Goal: Navigation & Orientation: Find specific page/section

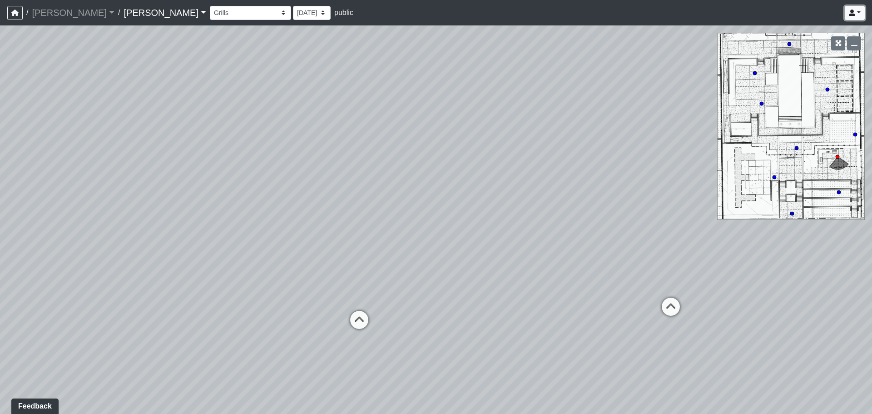
click at [849, 18] on link at bounding box center [855, 13] width 20 height 14
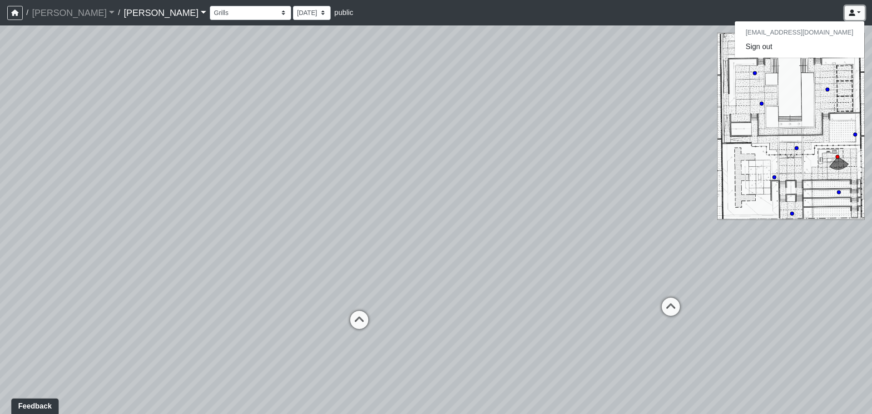
click at [850, 17] on link at bounding box center [855, 13] width 20 height 14
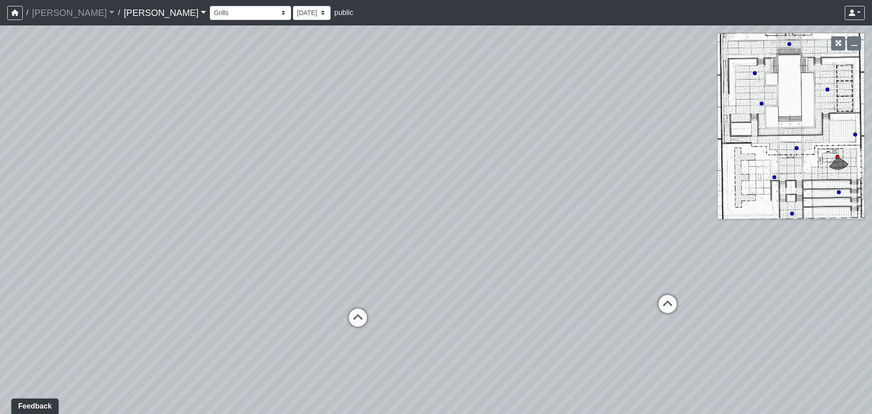
drag, startPoint x: 356, startPoint y: 234, endPoint x: 339, endPoint y: 196, distance: 42.1
click at [342, 199] on div "Loading... Third Level Seating Loading... Grass Loungers Loading... Pool Lounge…" at bounding box center [436, 219] width 872 height 388
click at [210, 9] on select "Conference Room Conference Room 2 Counter Entrance Pod Pod 2 Pod Entry Carriage…" at bounding box center [250, 13] width 81 height 14
click at [210, 6] on select "Conference Room Conference Room 2 Counter Entrance Pod Pod 2 Pod Entry Carriage…" at bounding box center [250, 13] width 81 height 14
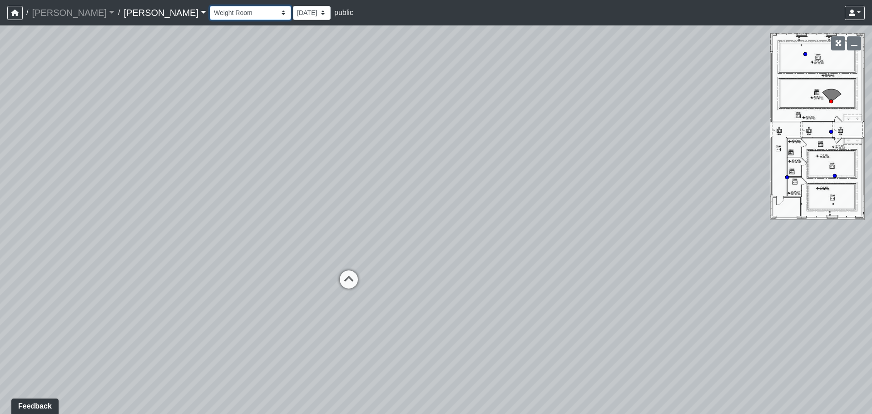
click at [210, 10] on select "Conference Room Conference Room 2 Counter Entrance Pod Pod 2 Pod Entry Carriage…" at bounding box center [250, 13] width 81 height 14
click at [210, 6] on select "Conference Room Conference Room 2 Counter Entrance Pod Pod 2 Pod Entry Carriage…" at bounding box center [250, 13] width 81 height 14
drag, startPoint x: 400, startPoint y: 173, endPoint x: 371, endPoint y: 174, distance: 29.1
click at [503, 185] on div "Loading... Third Level Seating Loading... Grass Loungers Loading... Pool Lounge…" at bounding box center [436, 219] width 872 height 388
drag, startPoint x: 333, startPoint y: 177, endPoint x: 343, endPoint y: 171, distance: 12.0
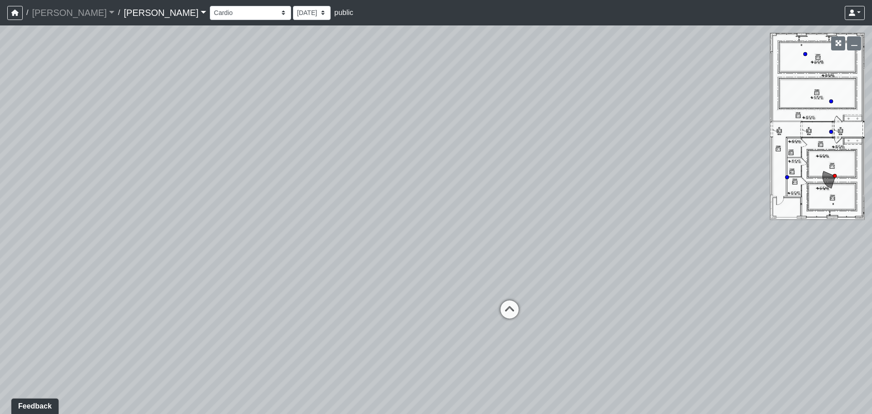
click at [360, 172] on div "Loading... Third Level Seating Loading... Grass Loungers Loading... Pool Lounge…" at bounding box center [436, 219] width 872 height 388
drag, startPoint x: 348, startPoint y: 157, endPoint x: 446, endPoint y: 144, distance: 99.4
click at [446, 144] on div "Loading... Third Level Seating Loading... Grass Loungers Loading... Pool Lounge…" at bounding box center [436, 219] width 872 height 388
drag, startPoint x: 349, startPoint y: 174, endPoint x: 388, endPoint y: 143, distance: 50.7
click at [388, 143] on div "Loading... Third Level Seating Loading... Grass Loungers Loading... Pool Lounge…" at bounding box center [436, 219] width 872 height 388
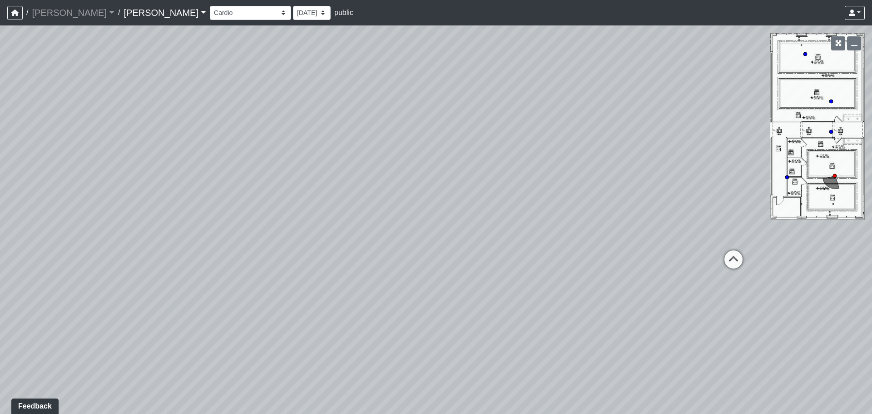
drag, startPoint x: 633, startPoint y: 180, endPoint x: 673, endPoint y: 157, distance: 46.4
click at [673, 157] on div "Loading... Third Level Seating Loading... Grass Loungers Loading... Pool Lounge…" at bounding box center [436, 219] width 872 height 388
drag, startPoint x: 389, startPoint y: 139, endPoint x: 378, endPoint y: 138, distance: 10.5
click at [378, 138] on div "Loading... Third Level Seating Loading... Grass Loungers Loading... Pool Lounge…" at bounding box center [436, 219] width 872 height 388
drag, startPoint x: 536, startPoint y: 160, endPoint x: 423, endPoint y: 137, distance: 114.7
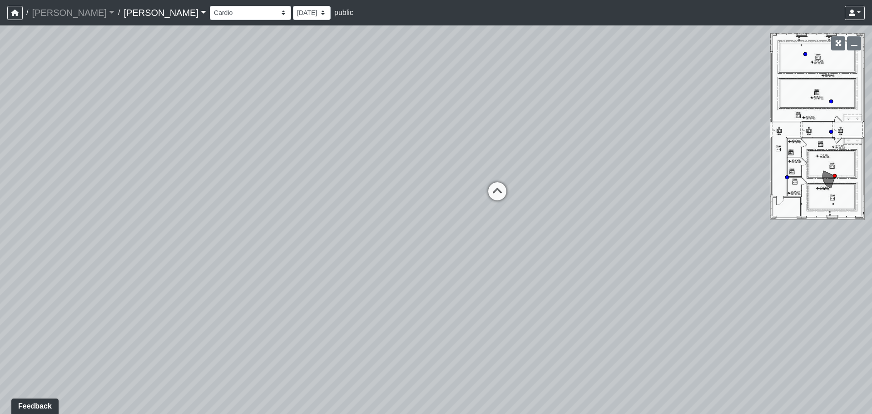
click at [328, 127] on div "Loading... Third Level Seating Loading... Grass Loungers Loading... Pool Lounge…" at bounding box center [436, 219] width 872 height 388
drag, startPoint x: 416, startPoint y: 138, endPoint x: 472, endPoint y: 219, distance: 98.4
click at [472, 219] on div "Loading... Third Level Seating Loading... Grass Loungers Loading... Pool Lounge…" at bounding box center [436, 219] width 872 height 388
drag, startPoint x: 365, startPoint y: 185, endPoint x: 605, endPoint y: 217, distance: 242.5
click at [607, 218] on div "Loading... Third Level Seating Loading... Grass Loungers Loading... Pool Lounge…" at bounding box center [436, 219] width 872 height 388
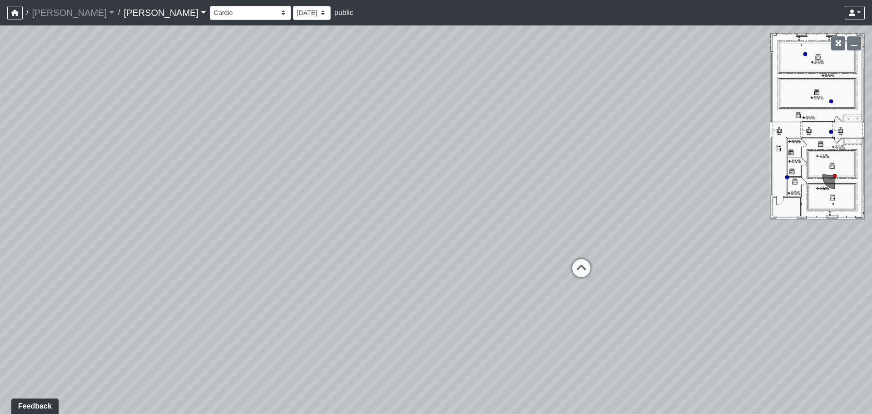
drag, startPoint x: 425, startPoint y: 186, endPoint x: 594, endPoint y: 195, distance: 169.2
click at [594, 195] on div "Loading... Third Level Seating Loading... Grass Loungers Loading... Pool Lounge…" at bounding box center [436, 219] width 872 height 388
drag, startPoint x: 646, startPoint y: 179, endPoint x: 651, endPoint y: 177, distance: 5.7
click at [651, 177] on div "Loading... Third Level Seating Loading... Grass Loungers Loading... Pool Lounge…" at bounding box center [436, 219] width 872 height 388
click at [455, 161] on div "Loading... Third Level Seating Loading... Grass Loungers Loading... Pool Lounge…" at bounding box center [436, 219] width 872 height 388
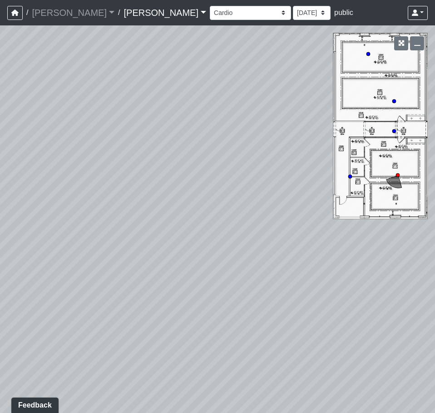
drag, startPoint x: 261, startPoint y: 298, endPoint x: 101, endPoint y: 282, distance: 161.1
click at [101, 282] on div "Loading... Third Level Seating Loading... Grass Loungers Loading... Pool Lounge…" at bounding box center [217, 219] width 435 height 388
drag, startPoint x: 217, startPoint y: 310, endPoint x: 78, endPoint y: 239, distance: 156.5
click at [78, 239] on div "Loading... Third Level Seating Loading... Grass Loungers Loading... Pool Lounge…" at bounding box center [217, 219] width 435 height 388
drag, startPoint x: 265, startPoint y: 258, endPoint x: 156, endPoint y: 252, distance: 109.2
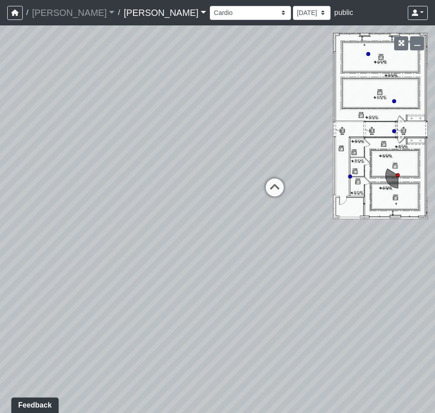
click at [153, 252] on div "Loading... Third Level Seating Loading... Grass Loungers Loading... Pool Lounge…" at bounding box center [217, 219] width 435 height 388
drag, startPoint x: 245, startPoint y: 269, endPoint x: 173, endPoint y: 269, distance: 72.3
click at [157, 273] on div "Loading... Third Level Seating Loading... Grass Loungers Loading... Pool Lounge…" at bounding box center [217, 219] width 435 height 388
drag, startPoint x: 205, startPoint y: 278, endPoint x: 94, endPoint y: 271, distance: 112.0
click at [87, 271] on div "Loading... Third Level Seating Loading... Grass Loungers Loading... Pool Lounge…" at bounding box center [217, 219] width 435 height 388
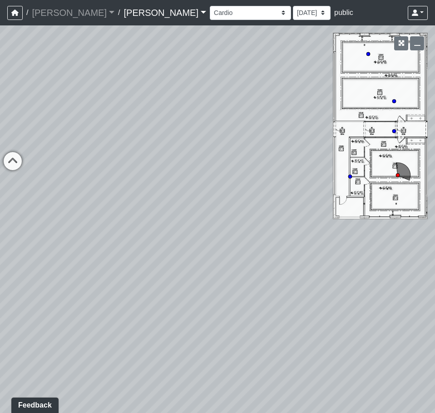
drag, startPoint x: 127, startPoint y: 306, endPoint x: 117, endPoint y: 308, distance: 9.7
click at [117, 308] on div "Loading... Third Level Seating Loading... Grass Loungers Loading... Pool Lounge…" at bounding box center [217, 219] width 435 height 388
drag, startPoint x: 256, startPoint y: 301, endPoint x: 120, endPoint y: 302, distance: 135.9
click at [120, 302] on div "Loading... Third Level Seating Loading... Grass Loungers Loading... Pool Lounge…" at bounding box center [217, 219] width 435 height 388
click at [242, 308] on div "Loading... Third Level Seating Loading... Grass Loungers Loading... Pool Lounge…" at bounding box center [217, 219] width 435 height 388
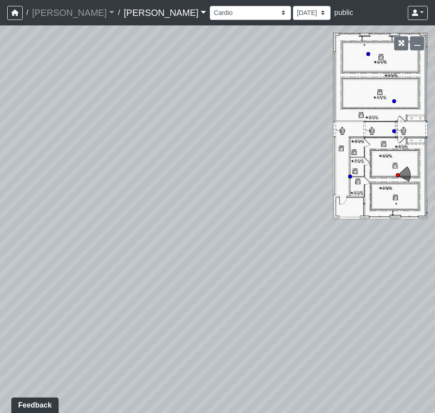
drag, startPoint x: 234, startPoint y: 302, endPoint x: 221, endPoint y: 288, distance: 19.0
click at [229, 288] on div "Loading... Third Level Seating Loading... Grass Loungers Loading... Pool Lounge…" at bounding box center [217, 219] width 435 height 388
drag, startPoint x: 270, startPoint y: 308, endPoint x: 243, endPoint y: 285, distance: 35.4
click at [243, 285] on div "Loading... Third Level Seating Loading... Grass Loungers Loading... Pool Lounge…" at bounding box center [217, 219] width 435 height 388
drag, startPoint x: 242, startPoint y: 289, endPoint x: 57, endPoint y: 244, distance: 190.4
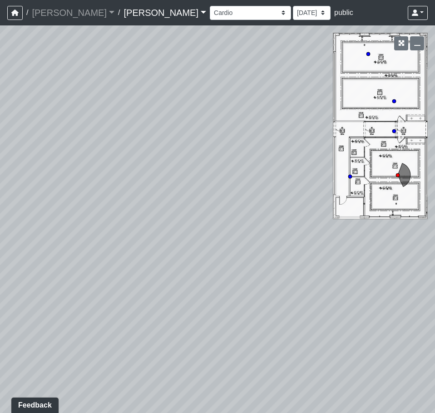
click at [60, 244] on div "Loading... Third Level Seating Loading... Grass Loungers Loading... Pool Lounge…" at bounding box center [217, 219] width 435 height 388
drag, startPoint x: 284, startPoint y: 273, endPoint x: 172, endPoint y: 283, distance: 113.1
click at [172, 283] on div "Loading... Third Level Seating Loading... Grass Loungers Loading... Pool Lounge…" at bounding box center [217, 219] width 435 height 388
drag, startPoint x: 247, startPoint y: 254, endPoint x: 2, endPoint y: 327, distance: 256.0
click at [2, 327] on div "Loading... Third Level Seating Loading... Grass Loungers Loading... Pool Lounge…" at bounding box center [217, 219] width 435 height 388
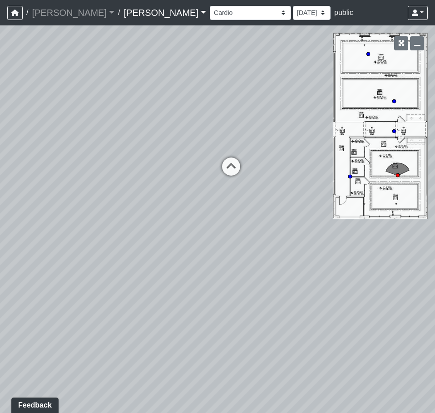
click at [165, 287] on div "Loading... Third Level Seating Loading... Grass Loungers Loading... Pool Lounge…" at bounding box center [217, 219] width 435 height 388
click at [226, 170] on icon at bounding box center [231, 171] width 27 height 27
click at [229, 167] on div "Loading... Third Level Seating Loading... Grass Loungers Loading... Pool Lounge…" at bounding box center [217, 219] width 435 height 388
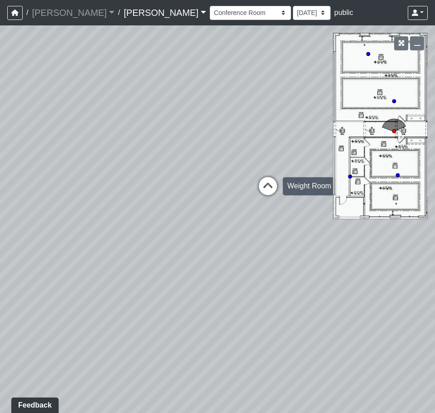
click at [263, 180] on icon at bounding box center [267, 190] width 27 height 27
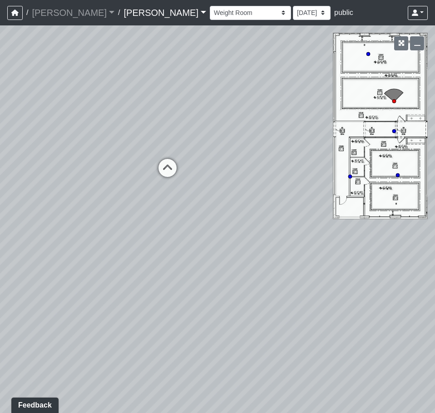
drag, startPoint x: 181, startPoint y: 192, endPoint x: 237, endPoint y: 258, distance: 86.7
click at [236, 251] on div "Loading... Third Level Seating Loading... Grass Loungers Loading... Pool Lounge…" at bounding box center [217, 219] width 435 height 388
drag, startPoint x: 184, startPoint y: 260, endPoint x: 344, endPoint y: 245, distance: 161.5
click at [344, 245] on div "Loading... Third Level Seating Loading... Grass Loungers Loading... Pool Lounge…" at bounding box center [217, 219] width 435 height 388
drag, startPoint x: 184, startPoint y: 240, endPoint x: 306, endPoint y: 380, distance: 186.1
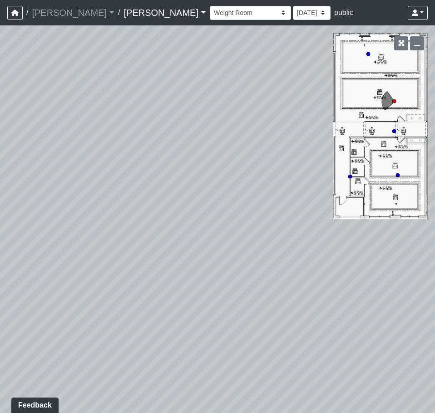
click at [306, 380] on div "Loading... Third Level Seating Loading... Grass Loungers Loading... Pool Lounge…" at bounding box center [217, 219] width 435 height 388
drag, startPoint x: 190, startPoint y: 334, endPoint x: 324, endPoint y: 345, distance: 134.5
click at [324, 345] on div "Loading... Third Level Seating Loading... Grass Loungers Loading... Pool Lounge…" at bounding box center [217, 219] width 435 height 388
drag, startPoint x: 253, startPoint y: 320, endPoint x: 314, endPoint y: 315, distance: 61.5
click at [326, 316] on div "Loading... Third Level Seating Loading... Grass Loungers Loading... Pool Lounge…" at bounding box center [217, 219] width 435 height 388
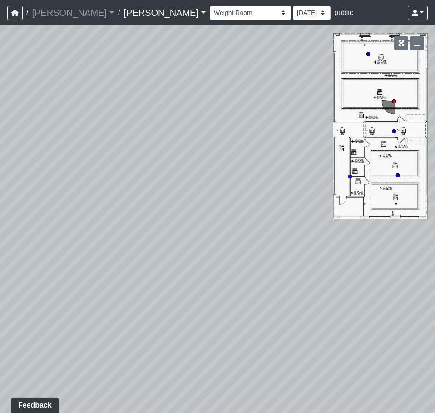
drag, startPoint x: 259, startPoint y: 318, endPoint x: 256, endPoint y: 300, distance: 18.5
click at [256, 300] on div "Loading... Third Level Seating Loading... Grass Loungers Loading... Pool Lounge…" at bounding box center [217, 219] width 435 height 388
click at [0, 209] on html "/ [PERSON_NAME] [PERSON_NAME] Loading... / [PERSON_NAME] [PERSON_NAME] Loading.…" at bounding box center [217, 206] width 435 height 413
drag, startPoint x: 183, startPoint y: 274, endPoint x: -50, endPoint y: 316, distance: 236.8
click at [0, 316] on html "/ [PERSON_NAME] [PERSON_NAME] Loading... / [PERSON_NAME] [PERSON_NAME] Loading.…" at bounding box center [217, 206] width 435 height 413
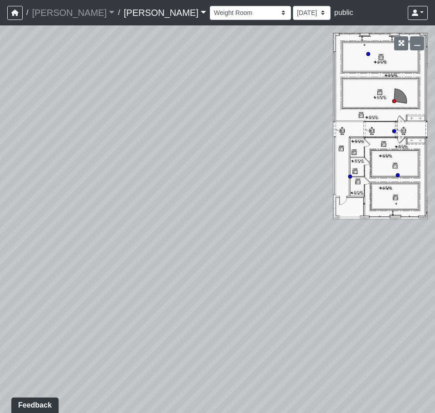
drag, startPoint x: 86, startPoint y: 334, endPoint x: -75, endPoint y: 331, distance: 160.9
click at [0, 331] on html "/ [PERSON_NAME] [PERSON_NAME] Loading... / [PERSON_NAME] [PERSON_NAME] Loading.…" at bounding box center [217, 206] width 435 height 413
drag, startPoint x: 152, startPoint y: 359, endPoint x: 150, endPoint y: 369, distance: 10.3
click at [150, 369] on div "Loading... Third Level Seating Loading... Grass Loungers Loading... Pool Lounge…" at bounding box center [217, 219] width 435 height 388
click at [149, 369] on div "Loading... Third Level Seating Loading... Grass Loungers Loading... Pool Lounge…" at bounding box center [217, 219] width 435 height 388
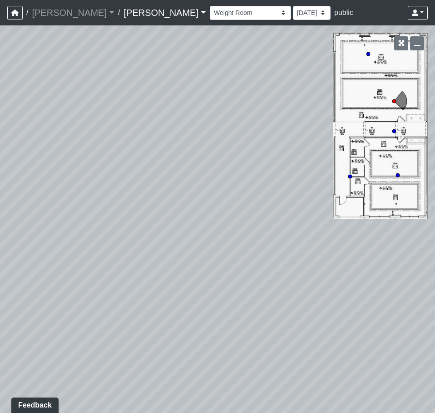
click at [85, 367] on div "Loading... Third Level Seating Loading... Grass Loungers Loading... Pool Lounge…" at bounding box center [217, 219] width 435 height 388
click at [42, 356] on div "Loading... Third Level Seating Loading... Grass Loungers Loading... Pool Lounge…" at bounding box center [217, 219] width 435 height 388
drag, startPoint x: 148, startPoint y: 332, endPoint x: 285, endPoint y: 312, distance: 138.2
click at [285, 312] on div "Loading... Third Level Seating Loading... Grass Loungers Loading... Pool Lounge…" at bounding box center [217, 219] width 435 height 388
drag, startPoint x: 229, startPoint y: 304, endPoint x: 234, endPoint y: 369, distance: 65.6
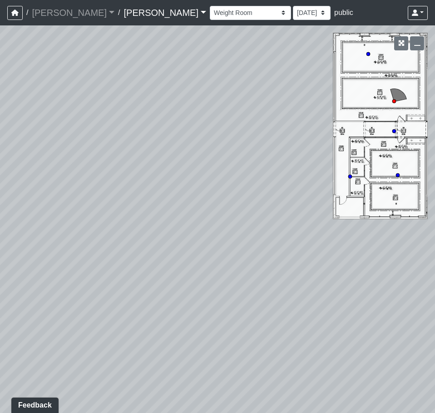
click at [234, 369] on div "Loading... Third Level Seating Loading... Grass Loungers Loading... Pool Lounge…" at bounding box center [217, 219] width 435 height 388
drag, startPoint x: 131, startPoint y: 285, endPoint x: 374, endPoint y: 288, distance: 243.6
click at [374, 288] on div "Loading... Third Level Seating Loading... Grass Loungers Loading... Pool Lounge…" at bounding box center [217, 219] width 435 height 388
click at [215, 276] on icon at bounding box center [219, 282] width 27 height 27
drag, startPoint x: 107, startPoint y: 264, endPoint x: 59, endPoint y: 253, distance: 49.1
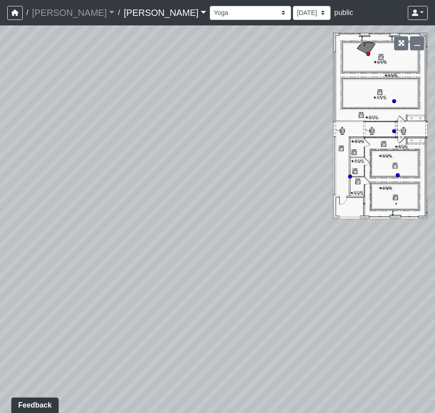
click at [59, 253] on div "Loading... Third Level Seating Loading... Grass Loungers Loading... Pool Lounge…" at bounding box center [217, 219] width 435 height 388
drag, startPoint x: 332, startPoint y: 287, endPoint x: 77, endPoint y: 294, distance: 255.0
click at [76, 295] on div "Loading... Third Level Seating Loading... Grass Loungers Loading... Pool Lounge…" at bounding box center [217, 219] width 435 height 388
click at [199, 356] on div "Loading... Third Level Seating Loading... Grass Loungers Loading... Pool Lounge…" at bounding box center [217, 219] width 435 height 388
drag, startPoint x: 81, startPoint y: 219, endPoint x: 202, endPoint y: 230, distance: 121.4
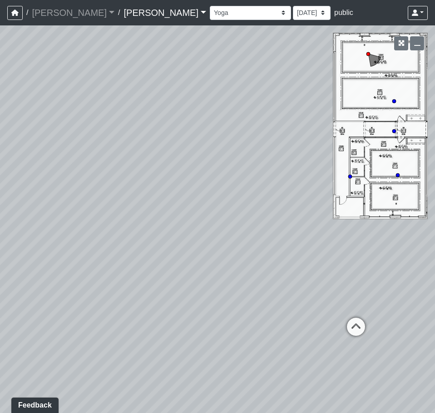
click at [202, 230] on div "Loading... Third Level Seating Loading... Grass Loungers Loading... Pool Lounge…" at bounding box center [217, 219] width 435 height 388
drag, startPoint x: 123, startPoint y: 253, endPoint x: 109, endPoint y: 246, distance: 16.1
click at [109, 246] on div "Loading... Third Level Seating Loading... Grass Loungers Loading... Pool Lounge…" at bounding box center [217, 219] width 435 height 388
drag, startPoint x: 197, startPoint y: 226, endPoint x: 143, endPoint y: 227, distance: 54.1
click at [143, 227] on div "Loading... Third Level Seating Loading... Grass Loungers Loading... Pool Lounge…" at bounding box center [217, 219] width 435 height 388
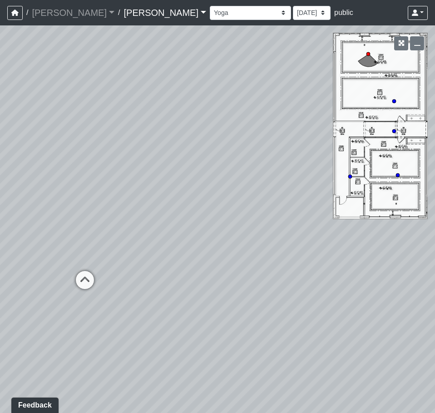
drag, startPoint x: 244, startPoint y: 231, endPoint x: 132, endPoint y: 234, distance: 112.7
click at [132, 234] on div "Loading... Third Level Seating Loading... Grass Loungers Loading... Pool Lounge…" at bounding box center [217, 219] width 435 height 388
drag, startPoint x: 245, startPoint y: 239, endPoint x: 186, endPoint y: 236, distance: 59.6
click at [186, 236] on div "Loading... Third Level Seating Loading... Grass Loungers Loading... Pool Lounge…" at bounding box center [217, 219] width 435 height 388
drag, startPoint x: 51, startPoint y: 234, endPoint x: 202, endPoint y: 206, distance: 153.5
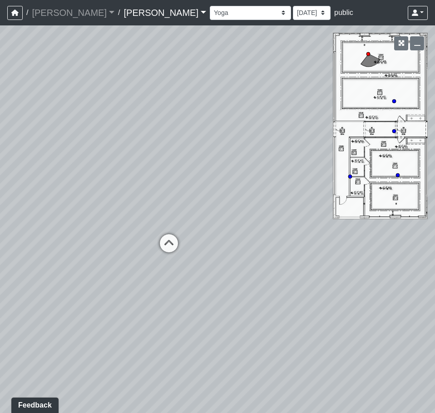
click at [202, 206] on div "Loading... Third Level Seating Loading... Grass Loungers Loading... Pool Lounge…" at bounding box center [217, 219] width 435 height 388
drag, startPoint x: 257, startPoint y: 199, endPoint x: 268, endPoint y: 206, distance: 13.5
click at [286, 204] on div "Loading... Third Level Seating Loading... Grass Loungers Loading... Pool Lounge…" at bounding box center [217, 219] width 435 height 388
drag, startPoint x: 177, startPoint y: 206, endPoint x: 335, endPoint y: 197, distance: 158.4
click at [335, 197] on div "Loading... Third Level Seating Loading... Grass Loungers Loading... Pool Lounge…" at bounding box center [217, 219] width 435 height 388
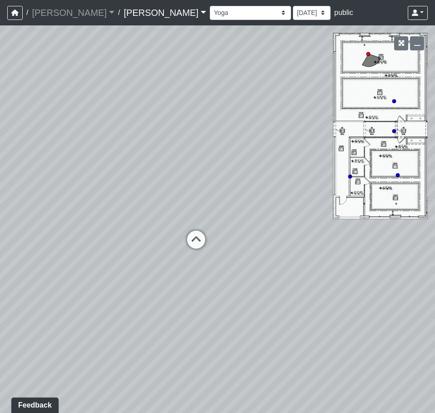
drag, startPoint x: 231, startPoint y: 257, endPoint x: -28, endPoint y: 282, distance: 260.2
click at [0, 282] on html "/ [PERSON_NAME] [PERSON_NAME] Loading... / [PERSON_NAME] [PERSON_NAME] Loading.…" at bounding box center [217, 206] width 435 height 413
drag, startPoint x: 155, startPoint y: 356, endPoint x: 124, endPoint y: 349, distance: 31.6
click at [124, 349] on div "Loading... Third Level Seating Loading... Grass Loungers Loading... Pool Lounge…" at bounding box center [217, 219] width 435 height 388
click at [293, 14] on select "[DATE] [DATE] [DATE] [DATE] [DATE] [DATE] [DATE] [DATE] [DATE] [DATE] [DATE] [D…" at bounding box center [312, 13] width 38 height 14
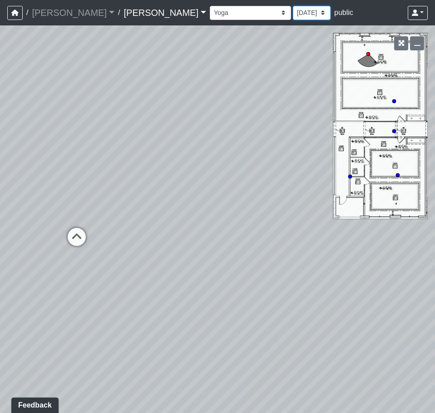
click at [293, 14] on select "[DATE] [DATE] [DATE] [DATE] [DATE] [DATE] [DATE] [DATE] [DATE] [DATE] [DATE] [D…" at bounding box center [312, 13] width 38 height 14
click at [293, 15] on select "[DATE] [DATE] [DATE] [DATE] [DATE] [DATE] [DATE] [DATE] [DATE] [DATE] [DATE] [D…" at bounding box center [312, 13] width 38 height 14
drag, startPoint x: 151, startPoint y: 211, endPoint x: 259, endPoint y: 197, distance: 108.7
click at [259, 197] on div "Loading... Third Level Seating Loading... Grass Loungers Loading... Pool Lounge…" at bounding box center [217, 219] width 435 height 388
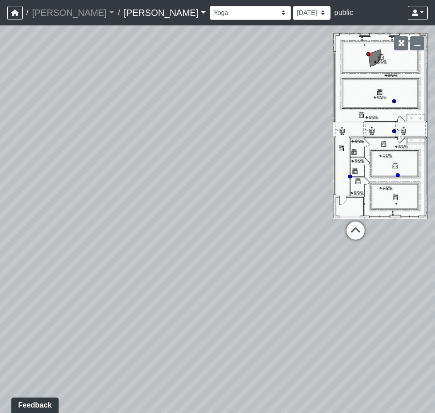
drag, startPoint x: 202, startPoint y: 203, endPoint x: 288, endPoint y: 204, distance: 85.4
click at [288, 204] on div "Loading... Third Level Seating Loading... Grass Loungers Loading... Pool Lounge…" at bounding box center [217, 219] width 435 height 388
drag, startPoint x: 253, startPoint y: 178, endPoint x: 84, endPoint y: 204, distance: 171.0
click at [84, 204] on div "Loading... Third Level Seating Loading... Grass Loungers Loading... Pool Lounge…" at bounding box center [217, 219] width 435 height 388
drag, startPoint x: 212, startPoint y: 192, endPoint x: -27, endPoint y: 195, distance: 239.5
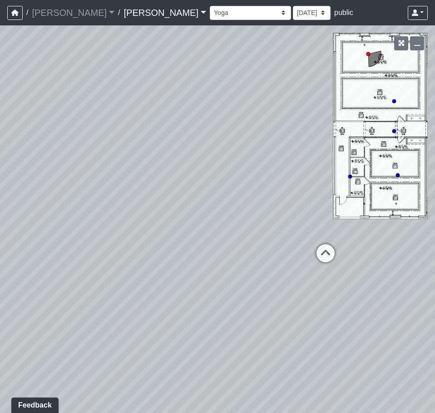
click at [0, 195] on html "/ [PERSON_NAME] [PERSON_NAME] Loading... / [PERSON_NAME] [PERSON_NAME] Loading.…" at bounding box center [217, 206] width 435 height 413
drag, startPoint x: 230, startPoint y: 215, endPoint x: 9, endPoint y: 175, distance: 224.5
click at [12, 176] on div "Loading... Third Level Seating Loading... Grass Loungers Loading... Pool Lounge…" at bounding box center [217, 219] width 435 height 388
drag, startPoint x: 200, startPoint y: 227, endPoint x: 129, endPoint y: 278, distance: 88.0
click at [129, 278] on div "Loading... Third Level Seating Loading... Grass Loungers Loading... Pool Lounge…" at bounding box center [217, 219] width 435 height 388
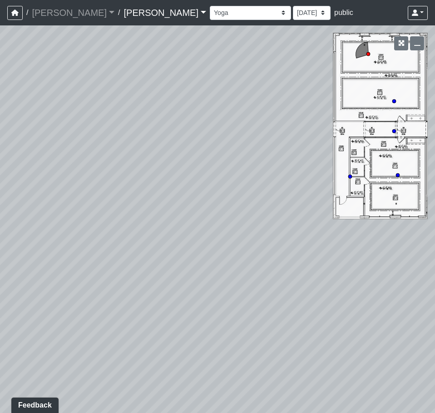
drag, startPoint x: 93, startPoint y: 223, endPoint x: 269, endPoint y: 248, distance: 178.1
click at [272, 249] on div "Loading... Third Level Seating Loading... Grass Loungers Loading... Pool Lounge…" at bounding box center [217, 219] width 435 height 388
drag, startPoint x: 100, startPoint y: 202, endPoint x: 231, endPoint y: 272, distance: 148.2
click at [232, 277] on div "Loading... Third Level Seating Loading... Grass Loungers Loading... Pool Lounge…" at bounding box center [217, 219] width 435 height 388
drag, startPoint x: 319, startPoint y: 281, endPoint x: 90, endPoint y: 169, distance: 254.6
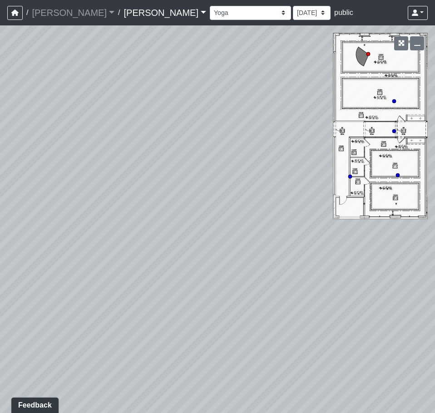
click at [90, 169] on div "Loading... Third Level Seating Loading... Grass Loungers Loading... Pool Lounge…" at bounding box center [217, 219] width 435 height 388
drag, startPoint x: 337, startPoint y: 238, endPoint x: 394, endPoint y: 249, distance: 58.9
click at [394, 249] on div "Loading... Third Level Seating Loading... Grass Loungers Loading... Pool Lounge…" at bounding box center [217, 219] width 435 height 388
drag, startPoint x: 92, startPoint y: 163, endPoint x: 314, endPoint y: 225, distance: 231.1
click at [314, 225] on div "Loading... Third Level Seating Loading... Grass Loungers Loading... Pool Lounge…" at bounding box center [217, 219] width 435 height 388
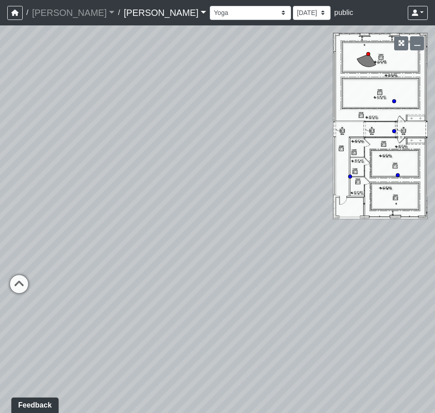
drag, startPoint x: 161, startPoint y: 206, endPoint x: 281, endPoint y: 199, distance: 120.1
click at [281, 199] on div "Loading... Third Level Seating Loading... Grass Loungers Loading... Pool Lounge…" at bounding box center [217, 219] width 435 height 388
drag, startPoint x: 126, startPoint y: 187, endPoint x: 227, endPoint y: 192, distance: 101.0
click at [227, 192] on div "Loading... Third Level Seating Loading... Grass Loungers Loading... Pool Lounge…" at bounding box center [217, 219] width 435 height 388
drag, startPoint x: 230, startPoint y: 208, endPoint x: 70, endPoint y: 186, distance: 161.5
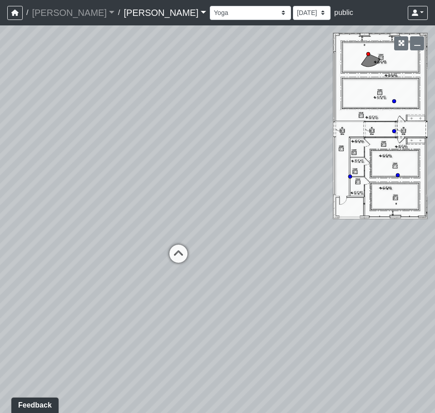
click at [73, 186] on div "Loading... Third Level Seating Loading... Grass Loungers Loading... Pool Lounge…" at bounding box center [217, 219] width 435 height 388
drag, startPoint x: 296, startPoint y: 207, endPoint x: 145, endPoint y: 188, distance: 151.6
click at [145, 188] on div "Loading... Third Level Seating Loading... Grass Loungers Loading... Pool Lounge…" at bounding box center [217, 219] width 435 height 388
drag, startPoint x: 108, startPoint y: 179, endPoint x: 188, endPoint y: 179, distance: 80.0
click at [283, 194] on div "Loading... Third Level Seating Loading... Grass Loungers Loading... Pool Lounge…" at bounding box center [217, 219] width 435 height 388
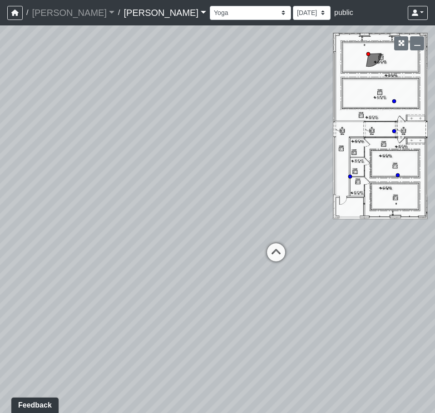
drag, startPoint x: 108, startPoint y: 167, endPoint x: 182, endPoint y: 170, distance: 73.7
click at [182, 170] on div "Loading... Third Level Seating Loading... Grass Loungers Loading... Pool Lounge…" at bounding box center [217, 219] width 435 height 388
drag, startPoint x: 96, startPoint y: 197, endPoint x: 298, endPoint y: 170, distance: 203.5
click at [298, 170] on div "Loading... Third Level Seating Loading... Grass Loungers Loading... Pool Lounge…" at bounding box center [217, 219] width 435 height 388
drag, startPoint x: 315, startPoint y: 169, endPoint x: 246, endPoint y: 174, distance: 69.6
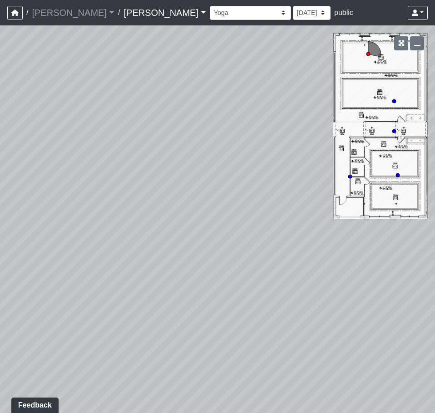
click at [374, 169] on div "Loading... Third Level Seating Loading... Grass Loungers Loading... Pool Lounge…" at bounding box center [217, 219] width 435 height 388
drag, startPoint x: 195, startPoint y: 170, endPoint x: 324, endPoint y: 190, distance: 130.1
click at [324, 190] on div "Loading... Third Level Seating Loading... Grass Loungers Loading... Pool Lounge…" at bounding box center [217, 219] width 435 height 388
drag, startPoint x: 110, startPoint y: 171, endPoint x: 287, endPoint y: 175, distance: 177.3
click at [287, 175] on div "Loading... Third Level Seating Loading... Grass Loungers Loading... Pool Lounge…" at bounding box center [217, 219] width 435 height 388
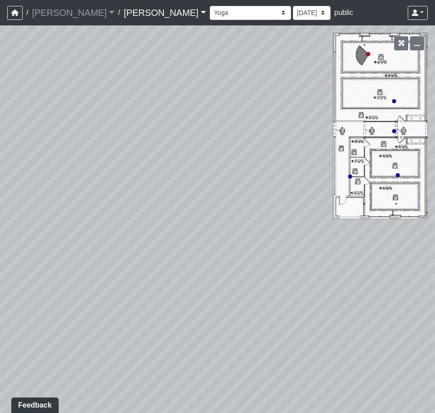
drag, startPoint x: 80, startPoint y: 164, endPoint x: 215, endPoint y: 179, distance: 135.3
click at [215, 179] on div "Loading... Third Level Seating Loading... Grass Loungers Loading... Pool Lounge…" at bounding box center [217, 219] width 435 height 388
drag, startPoint x: 76, startPoint y: 197, endPoint x: 334, endPoint y: 191, distance: 258.6
click at [334, 191] on div "Loading... Third Level Seating Loading... Grass Loungers Loading... Pool Lounge…" at bounding box center [217, 219] width 435 height 388
drag, startPoint x: 169, startPoint y: 185, endPoint x: 369, endPoint y: 187, distance: 200.4
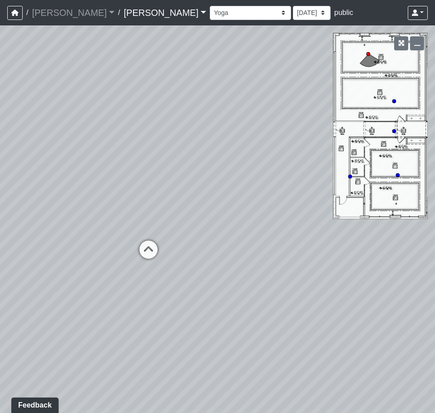
click at [369, 187] on div "Loading... Third Level Seating Loading... Grass Loungers Loading... Pool Lounge…" at bounding box center [217, 219] width 435 height 388
click at [154, 254] on icon at bounding box center [149, 254] width 27 height 27
drag, startPoint x: 139, startPoint y: 236, endPoint x: 374, endPoint y: 217, distance: 236.6
click at [353, 214] on div "Loading... Third Level Seating Loading... Grass Loungers Loading... Pool Lounge…" at bounding box center [217, 219] width 435 height 388
click at [211, 240] on div "Loading... Third Level Seating Loading... Grass Loungers Loading... Pool Lounge…" at bounding box center [217, 219] width 435 height 388
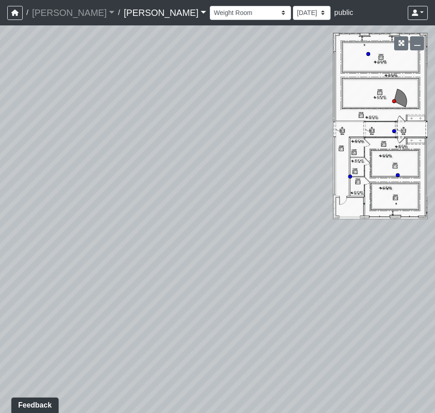
click at [153, 261] on div "Loading... Third Level Seating Loading... Grass Loungers Loading... Pool Lounge…" at bounding box center [217, 219] width 435 height 388
drag, startPoint x: 120, startPoint y: 254, endPoint x: 246, endPoint y: 229, distance: 128.5
click at [246, 229] on div "Loading... Third Level Seating Loading... Grass Loungers Loading... Pool Lounge…" at bounding box center [217, 219] width 435 height 388
click at [85, 203] on div "Loading... Third Level Seating Loading... Grass Loungers Loading... Pool Lounge…" at bounding box center [217, 219] width 435 height 388
click at [34, 203] on div "Loading... Third Level Seating Loading... Grass Loungers Loading... Pool Lounge…" at bounding box center [217, 219] width 435 height 388
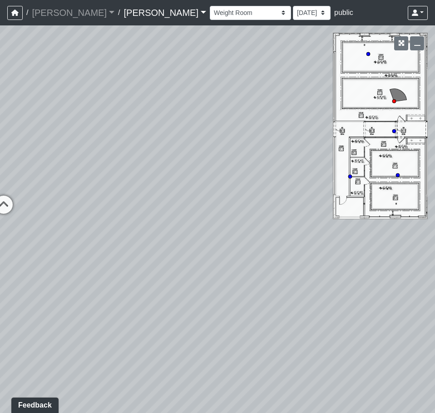
click at [244, 209] on div "Loading... Third Level Seating Loading... Grass Loungers Loading... Pool Lounge…" at bounding box center [217, 219] width 435 height 388
drag, startPoint x: 81, startPoint y: 185, endPoint x: 206, endPoint y: 189, distance: 124.6
click at [206, 189] on div "Loading... Third Level Seating Loading... Grass Loungers Loading... Pool Lounge…" at bounding box center [217, 219] width 435 height 388
click at [186, 186] on icon at bounding box center [175, 193] width 27 height 27
drag, startPoint x: -1, startPoint y: 178, endPoint x: -17, endPoint y: 175, distance: 15.6
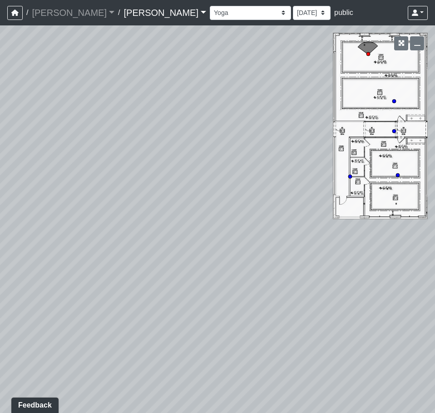
click at [0, 175] on html "/ [PERSON_NAME] [PERSON_NAME] Loading... / [PERSON_NAME] [PERSON_NAME] Loading.…" at bounding box center [217, 206] width 435 height 413
drag, startPoint x: 177, startPoint y: 198, endPoint x: -3, endPoint y: 224, distance: 181.4
click at [0, 224] on html "/ [PERSON_NAME] [PERSON_NAME] Loading... / [PERSON_NAME] [PERSON_NAME] Loading.…" at bounding box center [217, 206] width 435 height 413
drag, startPoint x: 161, startPoint y: 144, endPoint x: 52, endPoint y: 231, distance: 139.1
click at [53, 231] on div "Loading... Third Level Seating Loading... Grass Loungers Loading... Pool Lounge…" at bounding box center [217, 219] width 435 height 388
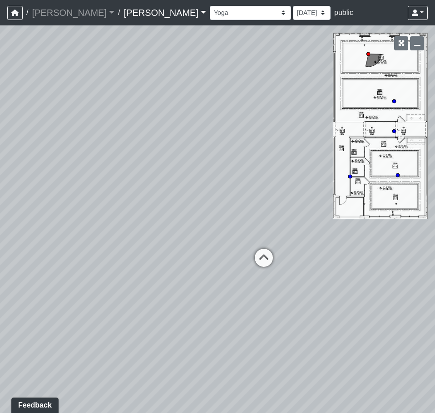
drag
click at [87, 202] on div "Loading... Third Level Seating Loading... Grass Loungers Loading... Pool Lounge…" at bounding box center [217, 219] width 435 height 388
drag, startPoint x: 167, startPoint y: 206, endPoint x: 23, endPoint y: 172, distance: 148.0
click at [23, 172] on div "Loading... Third Level Seating Loading... Grass Loungers Loading... Pool Lounge…" at bounding box center [217, 219] width 435 height 388
drag, startPoint x: 214, startPoint y: 179, endPoint x: 55, endPoint y: 161, distance: 159.2
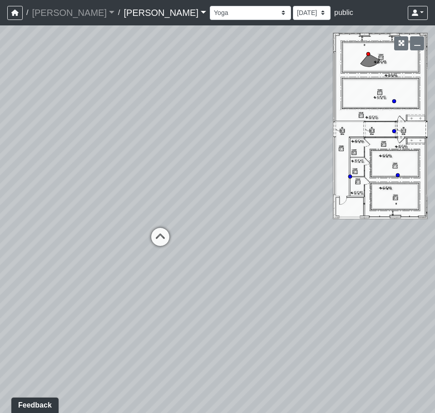
click at [40, 159] on div "Loading... Third Level Seating Loading... Grass Loungers Loading... Pool Lounge…" at bounding box center [217, 219] width 435 height 388
drag, startPoint x: 169, startPoint y: 164, endPoint x: -107, endPoint y: 194, distance: 277.8
click at [0, 194] on html "/ [PERSON_NAME] [PERSON_NAME] Loading... / [PERSON_NAME] [PERSON_NAME] Loading.…" at bounding box center [217, 206] width 435 height 413
drag, startPoint x: 115, startPoint y: 184, endPoint x: 389, endPoint y: 161, distance: 275.9
click at [371, 161] on div "Loading... Third Level Seating Loading... Grass Loungers Loading... Pool Lounge…" at bounding box center [217, 219] width 435 height 388
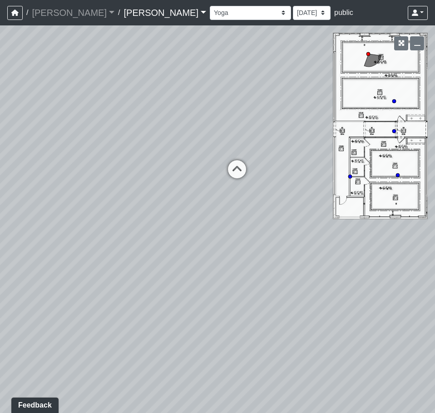
drag, startPoint x: 271, startPoint y: 160, endPoint x: -27, endPoint y: 175, distance: 298.0
click at [0, 175] on html "/ [PERSON_NAME] [PERSON_NAME] Loading... / [PERSON_NAME] [PERSON_NAME] Loading.…" at bounding box center [217, 206] width 435 height 413
drag, startPoint x: 149, startPoint y: 169, endPoint x: 237, endPoint y: 198, distance: 92.1
click at [237, 198] on div "Loading... Third Level Seating Loading... Grass Loungers Loading... Pool Lounge…" at bounding box center [217, 219] width 435 height 388
drag, startPoint x: 137, startPoint y: 287, endPoint x: 348, endPoint y: 330, distance: 215.2
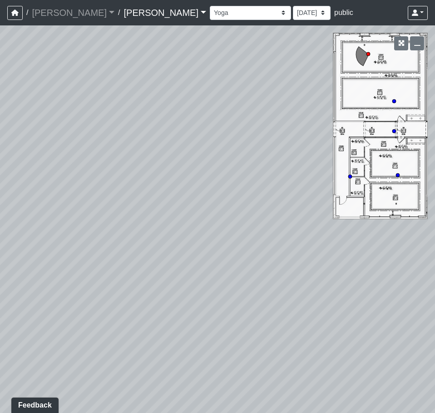
click at [348, 330] on div "Loading... Third Level Seating Loading... Grass Loungers Loading... Pool Lounge…" at bounding box center [217, 219] width 435 height 388
drag, startPoint x: 184, startPoint y: 304, endPoint x: 329, endPoint y: 296, distance: 144.7
click at [329, 296] on div "Loading... Third Level Seating Loading... Grass Loungers Loading... Pool Lounge…" at bounding box center [217, 219] width 435 height 388
drag, startPoint x: 96, startPoint y: 260, endPoint x: 279, endPoint y: 269, distance: 182.9
click at [279, 269] on div "Loading... Third Level Seating Loading... Grass Loungers Loading... Pool Lounge…" at bounding box center [217, 219] width 435 height 388
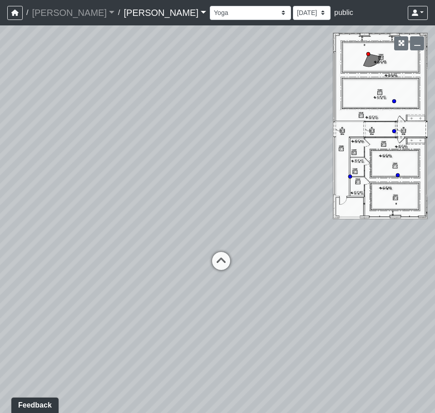
drag, startPoint x: 115, startPoint y: 256, endPoint x: 93, endPoint y: 265, distance: 23.0
click at [93, 265] on div "Loading... Third Level Seating Loading... Grass Loungers Loading... Pool Lounge…" at bounding box center [217, 219] width 435 height 388
click at [209, 269] on icon at bounding box center [213, 267] width 27 height 27
click at [259, 214] on icon at bounding box center [257, 215] width 27 height 27
click at [205, 197] on icon at bounding box center [202, 195] width 27 height 27
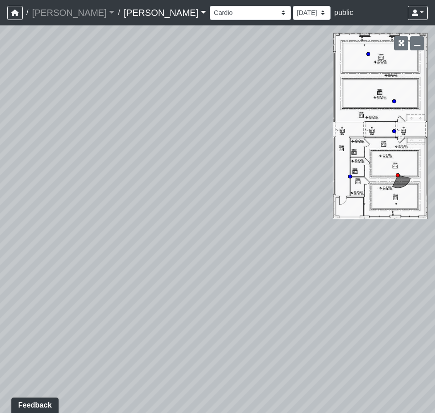
drag, startPoint x: 247, startPoint y: 239, endPoint x: 205, endPoint y: 241, distance: 42.3
click at [206, 241] on div "Loading... Third Level Seating Loading... Grass Loungers Loading... Pool Lounge…" at bounding box center [217, 219] width 435 height 388
drag, startPoint x: 314, startPoint y: 260, endPoint x: 176, endPoint y: 252, distance: 138.4
click at [206, 256] on div "Loading... Third Level Seating Loading... Grass Loungers Loading... Pool Lounge…" at bounding box center [217, 219] width 435 height 388
drag, startPoint x: 282, startPoint y: 275, endPoint x: 95, endPoint y: 249, distance: 188.5
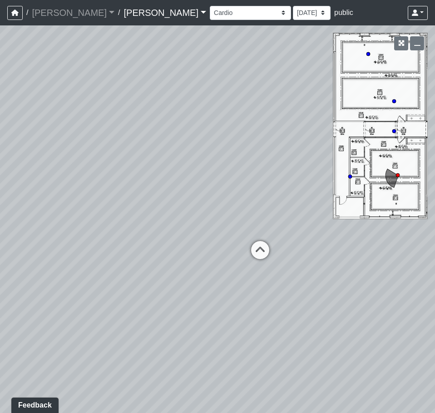
click at [99, 250] on div "Loading... Third Level Seating Loading... Grass Loungers Loading... Pool Lounge…" at bounding box center [217, 219] width 435 height 388
drag, startPoint x: 176, startPoint y: 300, endPoint x: 159, endPoint y: 311, distance: 19.8
click at [162, 310] on div "Loading... Third Level Seating Loading... Grass Loungers Loading... Pool Lounge…" at bounding box center [217, 219] width 435 height 388
click at [279, 193] on icon at bounding box center [283, 201] width 27 height 27
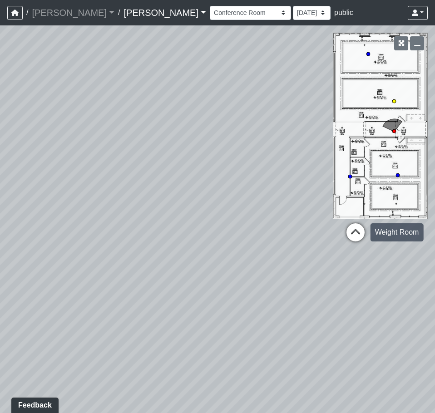
click at [357, 240] on icon at bounding box center [355, 237] width 27 height 27
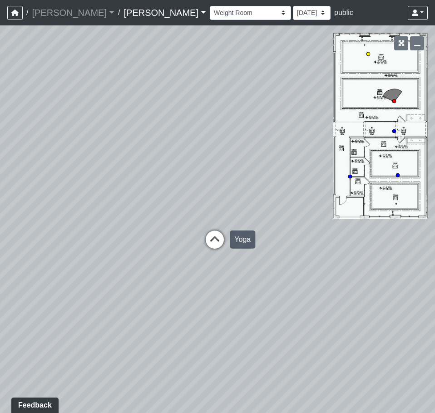
click at [211, 238] on icon at bounding box center [214, 244] width 27 height 27
drag, startPoint x: 105, startPoint y: 244, endPoint x: 343, endPoint y: 239, distance: 237.7
click at [337, 239] on div "Loading... Third Level Seating Loading... Grass Loungers Loading... Pool Lounge…" at bounding box center [217, 219] width 435 height 388
drag, startPoint x: 230, startPoint y: 229, endPoint x: 239, endPoint y: 229, distance: 9.1
click at [239, 229] on div "Loading... Third Level Seating Loading... Grass Loungers Loading... Pool Lounge…" at bounding box center [217, 219] width 435 height 388
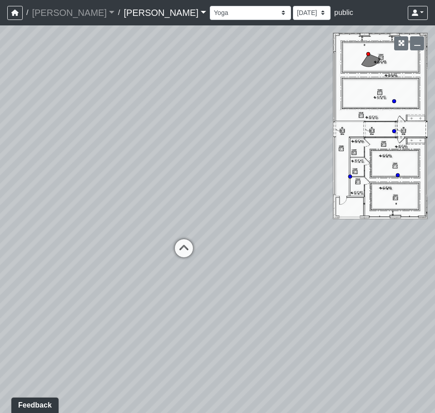
drag, startPoint x: 159, startPoint y: 227, endPoint x: 264, endPoint y: 232, distance: 104.6
click at [264, 232] on div "Loading... Third Level Seating Loading... Grass Loungers Loading... Pool Lounge…" at bounding box center [217, 219] width 435 height 388
click at [180, 254] on icon at bounding box center [183, 252] width 27 height 27
click at [253, 258] on div "Loading... Third Level Seating Loading... Grass Loungers Loading... Pool Lounge…" at bounding box center [217, 219] width 435 height 388
drag, startPoint x: 129, startPoint y: 269, endPoint x: 268, endPoint y: 242, distance: 141.1
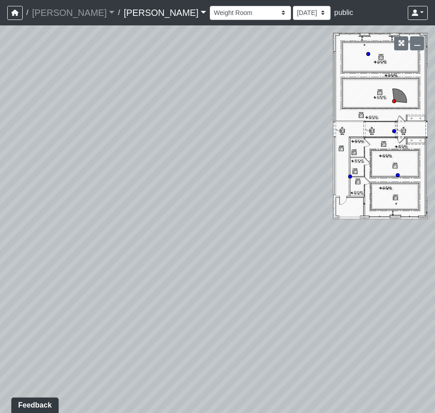
click at [268, 242] on div "Loading... Third Level Seating Loading... Grass Loungers Loading... Pool Lounge…" at bounding box center [217, 219] width 435 height 388
drag, startPoint x: 328, startPoint y: 235, endPoint x: 336, endPoint y: 235, distance: 8.2
click at [336, 235] on div "Loading... Third Level Seating Loading... Grass Loungers Loading... Pool Lounge…" at bounding box center [217, 219] width 435 height 388
drag, startPoint x: 164, startPoint y: 229, endPoint x: 218, endPoint y: 293, distance: 83.2
click at [218, 293] on div "Loading... Third Level Seating Loading... Grass Loungers Loading... Pool Lounge…" at bounding box center [217, 219] width 435 height 388
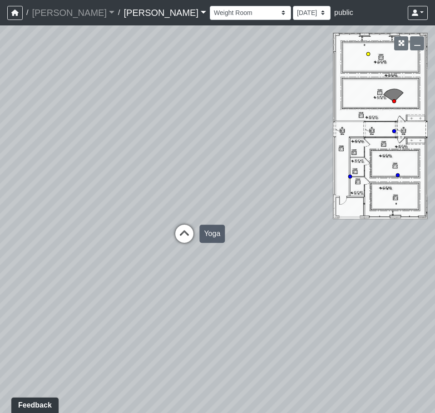
click at [177, 234] on icon at bounding box center [184, 238] width 27 height 27
drag, startPoint x: 110, startPoint y: 235, endPoint x: 287, endPoint y: 242, distance: 176.9
click at [287, 242] on div "Loading... Third Level Seating Loading... Grass Loungers Loading... Pool Lounge…" at bounding box center [217, 219] width 435 height 388
drag, startPoint x: 111, startPoint y: 229, endPoint x: 289, endPoint y: 213, distance: 178.8
click at [288, 213] on div "Loading... Third Level Seating Loading... Grass Loungers Loading... Pool Lounge…" at bounding box center [217, 219] width 435 height 388
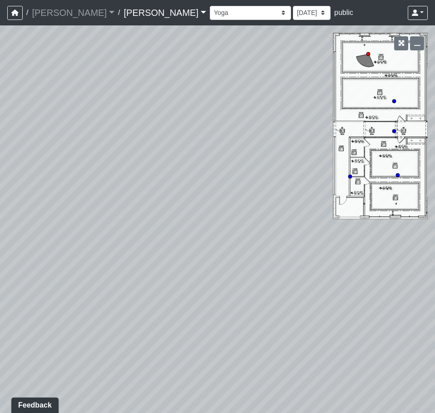
drag, startPoint x: 135, startPoint y: 218, endPoint x: 265, endPoint y: 222, distance: 130.0
click at [281, 222] on div "Loading... Third Level Seating Loading... Grass Loungers Loading... Pool Lounge…" at bounding box center [217, 219] width 435 height 388
drag, startPoint x: 206, startPoint y: 222, endPoint x: 197, endPoint y: 227, distance: 10.4
click at [197, 227] on div "Loading... Third Level Seating Loading... Grass Loungers Loading... Pool Lounge…" at bounding box center [217, 219] width 435 height 388
click at [260, 254] on icon at bounding box center [256, 259] width 27 height 27
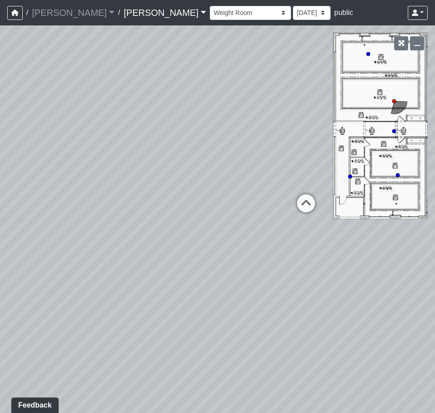
click at [350, 239] on div "Loading... Third Level Seating Loading... Grass Loungers Loading... Pool Lounge…" at bounding box center [217, 219] width 435 height 388
drag, startPoint x: 184, startPoint y: 234, endPoint x: 149, endPoint y: 303, distance: 77.0
click at [149, 303] on div "Loading... Third Level Seating Loading... Grass Loungers Loading... Pool Lounge…" at bounding box center [217, 219] width 435 height 388
drag, startPoint x: 219, startPoint y: 224, endPoint x: 77, endPoint y: 214, distance: 142.5
click at [77, 214] on div "Loading... Third Level Seating Loading... Grass Loungers Loading... Pool Lounge…" at bounding box center [217, 219] width 435 height 388
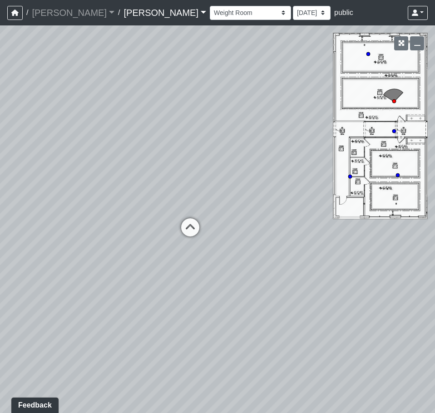
drag, startPoint x: 207, startPoint y: 215, endPoint x: 249, endPoint y: 210, distance: 42.6
click at [249, 210] on div "Loading... Third Level Seating Loading... Grass Loungers Loading... Pool Lounge…" at bounding box center [217, 219] width 435 height 388
drag, startPoint x: 143, startPoint y: 259, endPoint x: 122, endPoint y: 259, distance: 20.4
click at [122, 259] on div "Loading... Third Level Seating Loading... Grass Loungers Loading... Pool Lounge…" at bounding box center [217, 219] width 435 height 388
drag, startPoint x: 88, startPoint y: 320, endPoint x: 285, endPoint y: 321, distance: 196.7
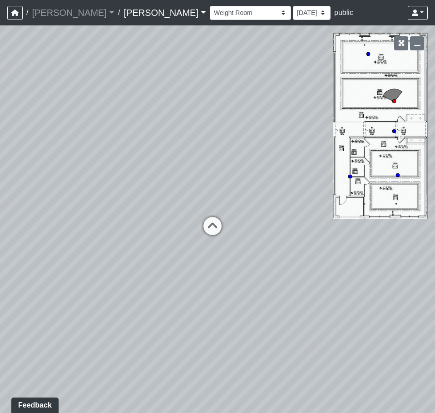
click at [285, 321] on div "Loading... Third Level Seating Loading... Grass Loungers Loading... Pool Lounge…" at bounding box center [217, 219] width 435 height 388
drag, startPoint x: 177, startPoint y: 329, endPoint x: 276, endPoint y: 327, distance: 99.1
click at [267, 329] on div "Loading... Third Level Seating Loading... Grass Loungers Loading... Pool Lounge…" at bounding box center [217, 219] width 435 height 388
drag, startPoint x: 100, startPoint y: 310, endPoint x: 245, endPoint y: 327, distance: 145.9
click at [245, 327] on div "Loading... Third Level Seating Loading... Grass Loungers Loading... Pool Lounge…" at bounding box center [217, 219] width 435 height 388
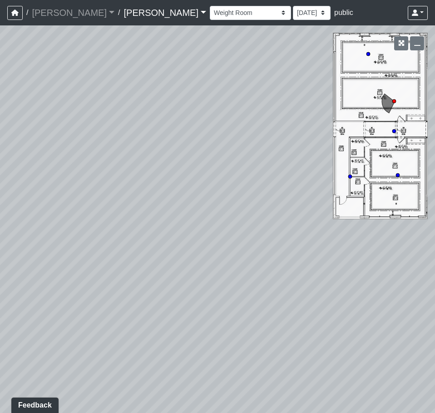
drag, startPoint x: 201, startPoint y: 313, endPoint x: 298, endPoint y: 312, distance: 96.8
click at [298, 312] on div "Loading... Third Level Seating Loading... Grass Loungers Loading... Pool Lounge…" at bounding box center [217, 219] width 435 height 388
drag, startPoint x: 284, startPoint y: 307, endPoint x: 31, endPoint y: 274, distance: 255.3
click at [23, 274] on div "Loading... Third Level Seating Loading... Grass Loungers Loading... Pool Lounge…" at bounding box center [217, 219] width 435 height 388
drag, startPoint x: 247, startPoint y: 302, endPoint x: 209, endPoint y: 305, distance: 38.8
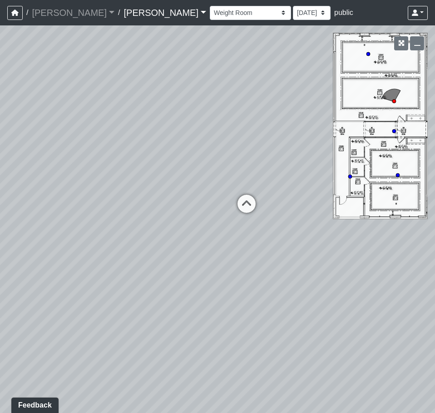
click at [209, 305] on div "Loading... Third Level Seating Loading... Grass Loungers Loading... Pool Lounge…" at bounding box center [217, 219] width 435 height 388
drag, startPoint x: 129, startPoint y: 280, endPoint x: 168, endPoint y: 264, distance: 42.1
click at [168, 264] on div "Loading... Third Level Seating Loading... Grass Loungers Loading... Pool Lounge…" at bounding box center [217, 219] width 435 height 388
drag, startPoint x: 91, startPoint y: 252, endPoint x: 284, endPoint y: 290, distance: 196.0
click at [284, 290] on div "Loading... Third Level Seating Loading... Grass Loungers Loading... Pool Lounge…" at bounding box center [217, 219] width 435 height 388
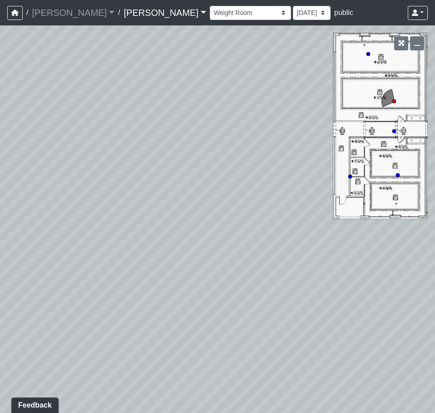
drag, startPoint x: 184, startPoint y: 272, endPoint x: -45, endPoint y: 319, distance: 233.3
click at [0, 319] on html "/ [PERSON_NAME] [PERSON_NAME] Loading... / [PERSON_NAME] [PERSON_NAME] Loading.…" at bounding box center [217, 206] width 435 height 413
drag, startPoint x: 219, startPoint y: 299, endPoint x: 84, endPoint y: 306, distance: 134.7
click at [74, 308] on div "Loading... Third Level Seating Loading... Grass Loungers Loading... Pool Lounge…" at bounding box center [217, 219] width 435 height 388
click at [252, 293] on div "Loading... Third Level Seating Loading... Grass Loungers Loading... Pool Lounge…" at bounding box center [217, 219] width 435 height 388
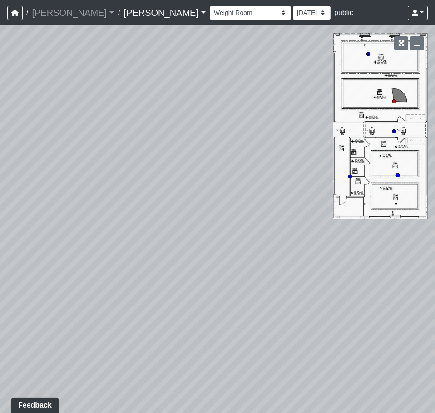
drag, startPoint x: 143, startPoint y: 323, endPoint x: 335, endPoint y: 251, distance: 205.3
click at [335, 251] on div "Loading... Third Level Seating Loading... Grass Loungers Loading... Pool Lounge…" at bounding box center [217, 219] width 435 height 388
drag, startPoint x: 190, startPoint y: 305, endPoint x: 326, endPoint y: 291, distance: 136.1
click at [373, 289] on div "Loading... Third Level Seating Loading... Grass Loungers Loading... Pool Lounge…" at bounding box center [217, 219] width 435 height 388
drag, startPoint x: 149, startPoint y: 284, endPoint x: 178, endPoint y: 294, distance: 30.7
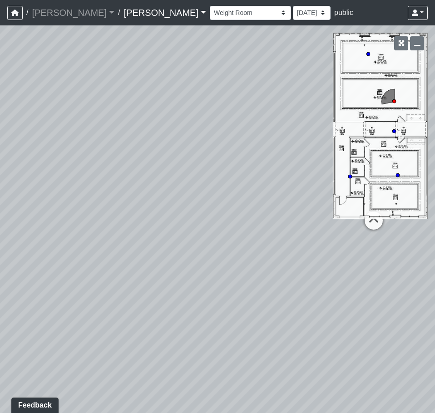
click at [178, 294] on div "Loading... Third Level Seating Loading... Grass Loungers Loading... Pool Lounge…" at bounding box center [217, 219] width 435 height 388
drag, startPoint x: 127, startPoint y: 295, endPoint x: 209, endPoint y: 297, distance: 81.4
click at [209, 297] on div "Loading... Third Level Seating Loading... Grass Loungers Loading... Pool Lounge…" at bounding box center [217, 219] width 435 height 388
drag, startPoint x: 101, startPoint y: 241, endPoint x: 219, endPoint y: 231, distance: 119.0
click at [88, 251] on div "Loading... Third Level Seating Loading... Grass Loungers Loading... Pool Lounge…" at bounding box center [217, 219] width 435 height 388
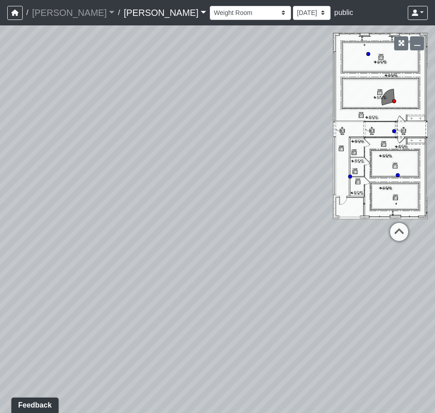
drag, startPoint x: 161, startPoint y: 234, endPoint x: 143, endPoint y: 234, distance: 17.7
click at [143, 234] on div "Loading... Third Level Seating Loading... Grass Loungers Loading... Pool Lounge…" at bounding box center [217, 219] width 435 height 388
click at [89, 267] on div "Loading... Third Level Seating Loading... Grass Loungers Loading... Pool Lounge…" at bounding box center [217, 219] width 435 height 388
drag, startPoint x: 88, startPoint y: 257, endPoint x: 144, endPoint y: 264, distance: 57.3
click at [88, 257] on div "Loading... Third Level Seating Loading... Grass Loungers Loading... Pool Lounge…" at bounding box center [217, 219] width 435 height 388
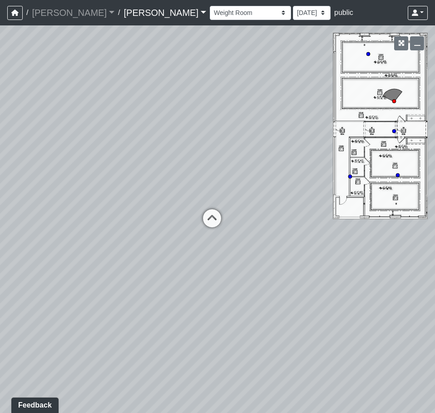
drag, startPoint x: 155, startPoint y: 274, endPoint x: 110, endPoint y: 268, distance: 45.8
click at [110, 268] on div "Loading... Third Level Seating Loading... Grass Loungers Loading... Pool Lounge…" at bounding box center [217, 219] width 435 height 388
drag, startPoint x: 164, startPoint y: 262, endPoint x: 221, endPoint y: 264, distance: 57.7
click at [221, 264] on div "Loading... Third Level Seating Loading... Grass Loungers Loading... Pool Lounge…" at bounding box center [217, 219] width 435 height 388
click at [424, 17] on link at bounding box center [418, 13] width 20 height 14
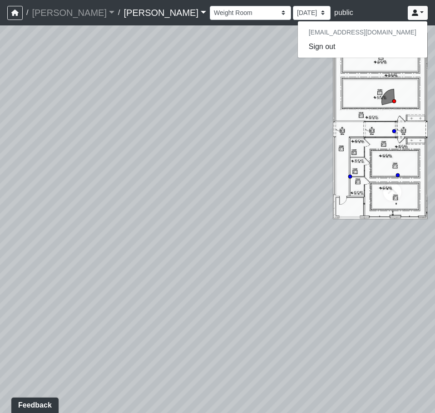
drag, startPoint x: 135, startPoint y: 229, endPoint x: 183, endPoint y: 206, distance: 53.2
click at [183, 206] on div "Loading... Third Level Seating Loading... Grass Loungers Loading... Pool Lounge…" at bounding box center [217, 219] width 435 height 388
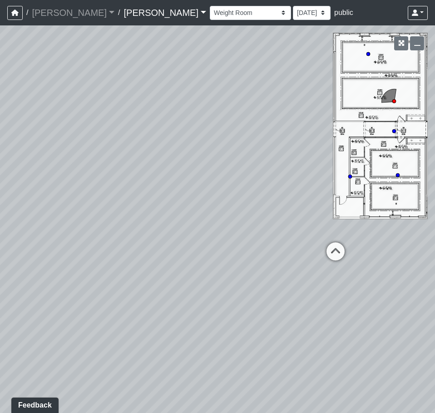
drag, startPoint x: 100, startPoint y: 198, endPoint x: 43, endPoint y: 281, distance: 100.7
click at [43, 281] on div "Loading... Third Level Seating Loading... Grass Loungers Loading... Pool Lounge…" at bounding box center [217, 219] width 435 height 388
drag, startPoint x: 39, startPoint y: 287, endPoint x: 311, endPoint y: 214, distance: 281.9
click at [314, 214] on div "Loading... Third Level Seating Loading... Grass Loungers Loading... Pool Lounge…" at bounding box center [217, 219] width 435 height 388
drag, startPoint x: 135, startPoint y: 221, endPoint x: 339, endPoint y: 265, distance: 209.1
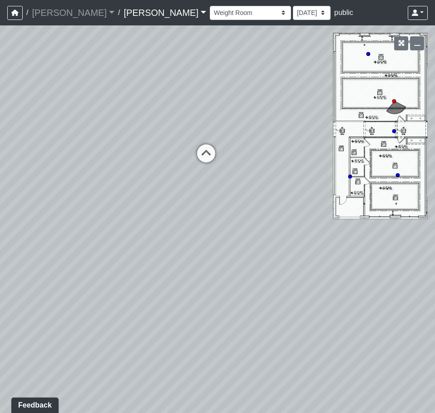
click at [339, 265] on div "Loading... Third Level Seating Loading... Grass Loungers Loading... Pool Lounge…" at bounding box center [217, 219] width 435 height 388
drag, startPoint x: 312, startPoint y: 257, endPoint x: 124, endPoint y: 284, distance: 189.6
click at [124, 284] on div "Loading... Third Level Seating Loading... Grass Loungers Loading... Pool Lounge…" at bounding box center [217, 219] width 435 height 388
click at [179, 214] on icon at bounding box center [182, 210] width 27 height 27
drag, startPoint x: 233, startPoint y: 252, endPoint x: 110, endPoint y: 241, distance: 124.1
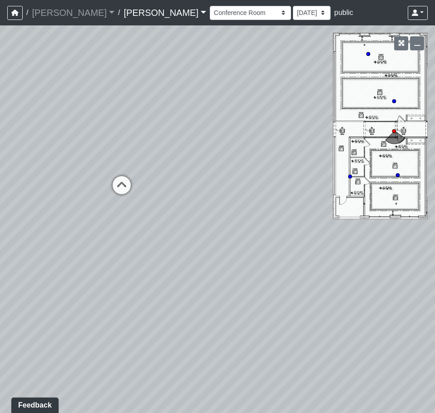
click at [110, 241] on div "Loading... Third Level Seating Loading... Grass Loungers Loading... Pool Lounge…" at bounding box center [217, 219] width 435 height 388
drag, startPoint x: 291, startPoint y: 254, endPoint x: 146, endPoint y: 237, distance: 146.0
click at [186, 245] on div "Loading... Third Level Seating Loading... Grass Loungers Loading... Pool Lounge…" at bounding box center [217, 219] width 435 height 388
drag, startPoint x: 159, startPoint y: 256, endPoint x: 141, endPoint y: 259, distance: 18.4
click at [140, 259] on div "Loading... Third Level Seating Loading... Grass Loungers Loading... Pool Lounge…" at bounding box center [217, 219] width 435 height 388
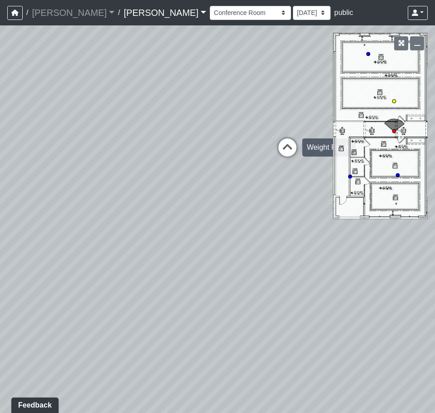
click at [295, 154] on icon at bounding box center [287, 152] width 27 height 27
drag, startPoint x: 169, startPoint y: 174, endPoint x: 303, endPoint y: 208, distance: 138.3
click at [303, 208] on div "Loading... Third Level Seating Loading... Grass Loungers Loading... Pool Lounge…" at bounding box center [217, 219] width 435 height 388
drag, startPoint x: 78, startPoint y: 239, endPoint x: 171, endPoint y: 232, distance: 93.5
click at [171, 232] on div "Loading... Third Level Seating Loading... Grass Loungers Loading... Pool Lounge…" at bounding box center [217, 219] width 435 height 388
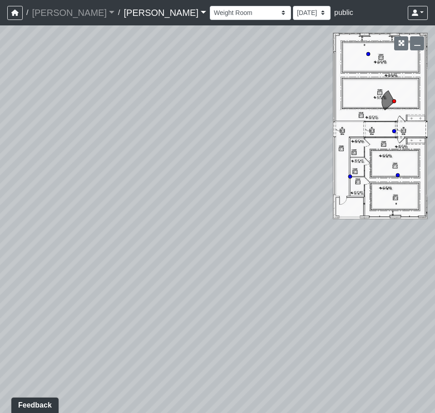
drag, startPoint x: 153, startPoint y: 219, endPoint x: 163, endPoint y: 216, distance: 10.4
click at [163, 216] on div "Loading... Third Level Seating Loading... Grass Loungers Loading... Pool Lounge…" at bounding box center [217, 219] width 435 height 388
drag, startPoint x: 173, startPoint y: 254, endPoint x: 98, endPoint y: 281, distance: 79.6
click at [98, 281] on div "Loading... Third Level Seating Loading... Grass Loungers Loading... Pool Lounge…" at bounding box center [217, 219] width 435 height 388
drag, startPoint x: 193, startPoint y: 269, endPoint x: -100, endPoint y: 202, distance: 299.9
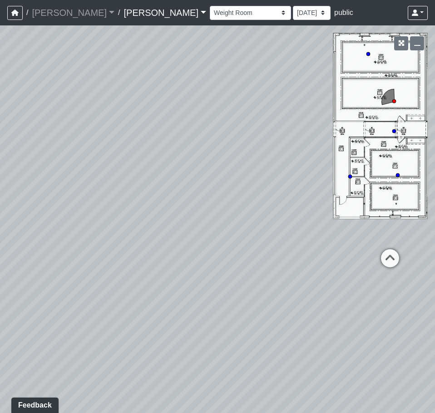
click at [0, 202] on html "/ [PERSON_NAME] [PERSON_NAME] Loading... / [PERSON_NAME] [PERSON_NAME] Loading.…" at bounding box center [217, 206] width 435 height 413
drag, startPoint x: 119, startPoint y: 215, endPoint x: 119, endPoint y: 227, distance: 11.4
click at [119, 227] on div "Loading... Third Level Seating Loading... Grass Loungers Loading... Pool Lounge…" at bounding box center [217, 219] width 435 height 388
drag, startPoint x: 119, startPoint y: 227, endPoint x: 234, endPoint y: 249, distance: 116.3
click at [234, 249] on div "Loading... Third Level Seating Loading... Grass Loungers Loading... Pool Lounge…" at bounding box center [217, 219] width 435 height 388
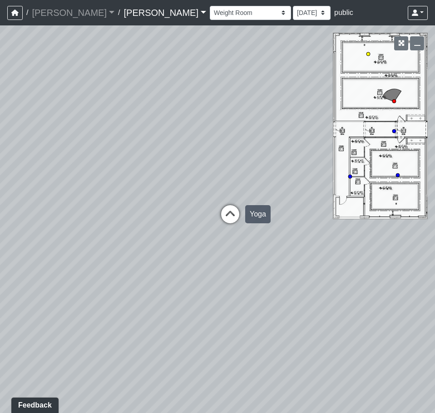
click at [235, 215] on icon at bounding box center [230, 218] width 27 height 27
select select "ikZjaEMevGAHK9HDJXZvH1"
drag, startPoint x: 62, startPoint y: 253, endPoint x: 231, endPoint y: 223, distance: 172.1
click at [231, 223] on div "Loading... Third Level Seating Loading... Grass Loungers Loading... Pool Lounge…" at bounding box center [217, 219] width 435 height 388
drag, startPoint x: 358, startPoint y: 300, endPoint x: 141, endPoint y: 262, distance: 221.0
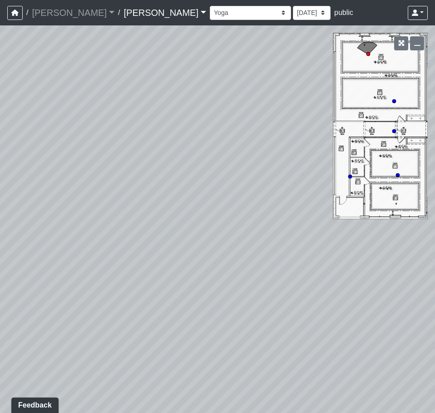
click at [141, 262] on div "Loading... Third Level Seating Loading... Grass Loungers Loading... Pool Lounge…" at bounding box center [217, 219] width 435 height 388
drag, startPoint x: 137, startPoint y: 244, endPoint x: 239, endPoint y: 247, distance: 102.8
click at [239, 247] on div "Loading... Third Level Seating Loading... Grass Loungers Loading... Pool Lounge…" at bounding box center [217, 219] width 435 height 388
drag, startPoint x: 80, startPoint y: 210, endPoint x: 134, endPoint y: 211, distance: 54.1
click at [134, 211] on div "Loading... Third Level Seating Loading... Grass Loungers Loading... Pool Lounge…" at bounding box center [217, 219] width 435 height 388
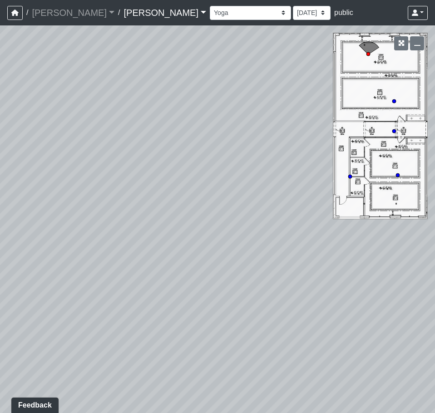
drag, startPoint x: 218, startPoint y: 283, endPoint x: -42, endPoint y: 299, distance: 260.8
click at [0, 299] on html "/ [PERSON_NAME] [PERSON_NAME] Loading... / [PERSON_NAME] [PERSON_NAME] Loading.…" at bounding box center [217, 206] width 435 height 413
drag, startPoint x: 216, startPoint y: 130, endPoint x: 200, endPoint y: 129, distance: 15.5
click at [216, 130] on div "Loading... Third Level Seating Loading... Grass Loungers Loading... Pool Lounge…" at bounding box center [217, 219] width 435 height 388
drag, startPoint x: 176, startPoint y: 103, endPoint x: 206, endPoint y: 134, distance: 43.4
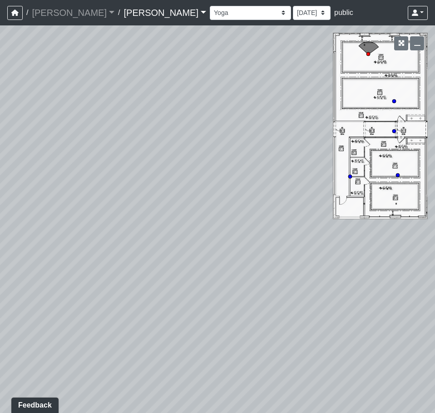
click at [206, 134] on div "Loading... Third Level Seating Loading... Grass Loungers Loading... Pool Lounge…" at bounding box center [217, 219] width 435 height 388
drag, startPoint x: 102, startPoint y: 175, endPoint x: 89, endPoint y: 187, distance: 17.4
click at [89, 187] on div "Loading... Third Level Seating Loading... Grass Loungers Loading... Pool Lounge…" at bounding box center [217, 219] width 435 height 388
drag, startPoint x: 182, startPoint y: 198, endPoint x: 65, endPoint y: 287, distance: 146.9
click at [65, 287] on div "Loading... Third Level Seating Loading... Grass Loungers Loading... Pool Lounge…" at bounding box center [217, 219] width 435 height 388
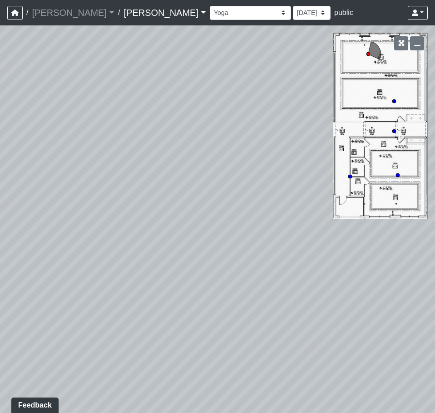
drag, startPoint x: 144, startPoint y: 278, endPoint x: -52, endPoint y: 265, distance: 196.7
click at [0, 265] on html "/ [PERSON_NAME] [PERSON_NAME] Loading... / [PERSON_NAME] [PERSON_NAME] Loading.…" at bounding box center [217, 206] width 435 height 413
drag, startPoint x: 153, startPoint y: 224, endPoint x: 124, endPoint y: 269, distance: 52.7
click at [124, 269] on div "Loading... Third Level Seating Loading... Grass Loungers Loading... Pool Lounge…" at bounding box center [217, 219] width 435 height 388
click at [210, 17] on select "Conference Room Conference Room 2 Counter Entrance Pod Pod 2 Pod Entry Carriage…" at bounding box center [250, 13] width 81 height 14
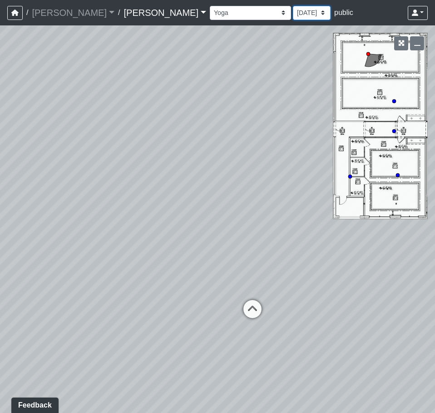
click at [293, 12] on select "[DATE] [DATE] [DATE] [DATE] [DATE] [DATE] [DATE] [DATE] [DATE] [DATE] [DATE] [D…" at bounding box center [312, 13] width 38 height 14
select select "tgYdpiYoFqqJfkRhwcRThX"
click at [293, 6] on select "[DATE] [DATE] [DATE] [DATE] [DATE] [DATE] [DATE] [DATE] [DATE] [DATE] [DATE] [D…" at bounding box center [312, 13] width 38 height 14
select select "ikZjaEMevGAHK9HDJXZvH1"
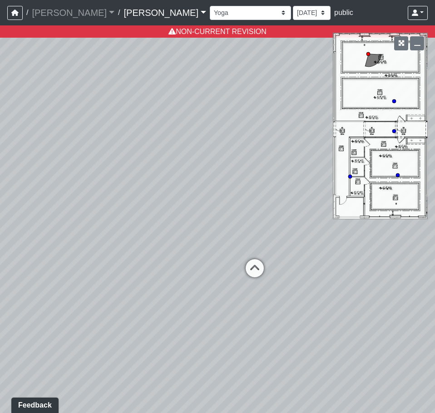
drag, startPoint x: 200, startPoint y: 67, endPoint x: 202, endPoint y: 59, distance: 7.8
click at [202, 59] on div "Loading... Third Level Seating Loading... Grass Loungers Loading... Pool Lounge…" at bounding box center [217, 219] width 435 height 388
drag, startPoint x: 145, startPoint y: 171, endPoint x: 220, endPoint y: 143, distance: 80.2
click at [220, 143] on div "Loading... Third Level Seating Loading... Grass Loungers Loading... Pool Lounge…" at bounding box center [217, 219] width 435 height 388
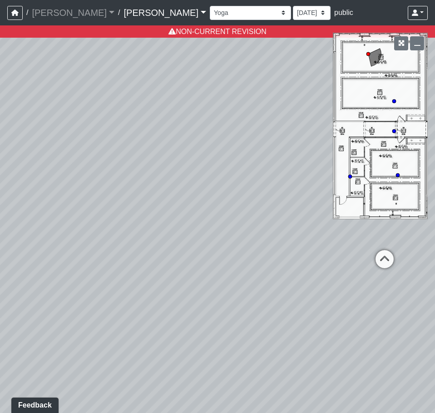
click at [204, 151] on div "Loading... Third Level Seating Loading... Grass Loungers Loading... Pool Lounge…" at bounding box center [217, 219] width 435 height 388
click at [213, 144] on div "Loading... Third Level Seating Loading... Grass Loungers Loading... Pool Lounge…" at bounding box center [217, 219] width 435 height 388
click at [180, 139] on div "Loading... Third Level Seating Loading... Grass Loungers Loading... Pool Lounge…" at bounding box center [217, 219] width 435 height 388
drag, startPoint x: 202, startPoint y: 142, endPoint x: 45, endPoint y: 154, distance: 157.2
click at [45, 154] on div "Loading... Third Level Seating Loading... Grass Loungers Loading... Pool Lounge…" at bounding box center [217, 219] width 435 height 388
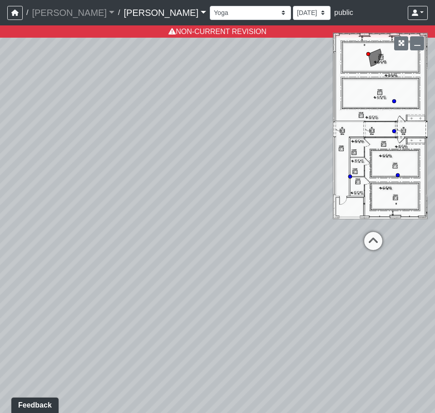
drag, startPoint x: 241, startPoint y: 170, endPoint x: 100, endPoint y: 199, distance: 143.7
click at [100, 199] on div "Loading... Third Level Seating Loading... Grass Loungers Loading... Pool Lounge…" at bounding box center [217, 219] width 435 height 388
drag, startPoint x: 179, startPoint y: 207, endPoint x: 121, endPoint y: 195, distance: 59.9
click at [95, 199] on div "Loading... Third Level Seating Loading... Grass Loungers Loading... Pool Lounge…" at bounding box center [217, 219] width 435 height 388
drag, startPoint x: 212, startPoint y: 186, endPoint x: 112, endPoint y: 202, distance: 101.2
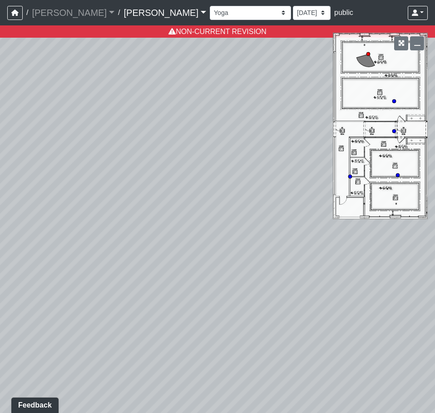
click at [112, 202] on div "Loading... Third Level Seating Loading... Grass Loungers Loading... Pool Lounge…" at bounding box center [217, 219] width 435 height 388
click at [202, 172] on div "Loading... Third Level Seating Loading... Grass Loungers Loading... Pool Lounge…" at bounding box center [217, 219] width 435 height 388
drag, startPoint x: 239, startPoint y: 160, endPoint x: 138, endPoint y: 167, distance: 102.0
click at [138, 167] on div "Loading... Third Level Seating Loading... Grass Loungers Loading... Pool Lounge…" at bounding box center [217, 219] width 435 height 388
drag, startPoint x: 229, startPoint y: 179, endPoint x: 24, endPoint y: 178, distance: 204.9
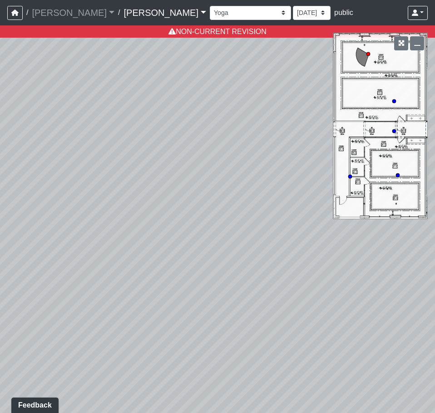
click at [85, 185] on div "Loading... Third Level Seating Loading... Grass Loungers Loading... Pool Lounge…" at bounding box center [217, 219] width 435 height 388
drag, startPoint x: 132, startPoint y: 189, endPoint x: 231, endPoint y: 179, distance: 99.0
click at [231, 179] on div "Loading... Third Level Seating Loading... Grass Loungers Loading... Pool Lounge…" at bounding box center [217, 219] width 435 height 388
drag, startPoint x: 188, startPoint y: 175, endPoint x: 11, endPoint y: 200, distance: 179.0
click at [11, 200] on div "Loading... Third Level Seating Loading... Grass Loungers Loading... Pool Lounge…" at bounding box center [217, 219] width 435 height 388
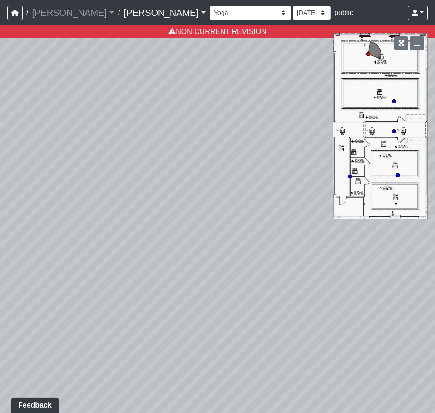
drag, startPoint x: 142, startPoint y: 202, endPoint x: 131, endPoint y: 201, distance: 11.4
click at [131, 201] on div "Loading... Third Level Seating Loading... Grass Loungers Loading... Pool Lounge…" at bounding box center [217, 219] width 435 height 388
click at [293, 15] on select "[DATE] [DATE] [DATE] [DATE] [DATE] [DATE] [DATE] [DATE] [DATE] [DATE] [DATE] [D…" at bounding box center [312, 13] width 38 height 14
select select "fGbs4FQaG937tyAXsVQmtV"
click at [293, 6] on select "[DATE] [DATE] [DATE] [DATE] [DATE] [DATE] [DATE] [DATE] [DATE] [DATE] [DATE] [D…" at bounding box center [312, 13] width 38 height 14
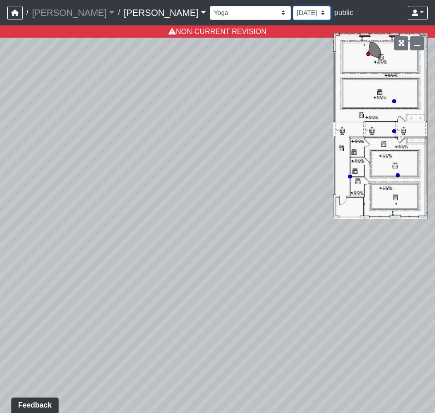
select select "ikZjaEMevGAHK9HDJXZvH1"
drag, startPoint x: 178, startPoint y: 219, endPoint x: 242, endPoint y: 175, distance: 77.6
click at [317, 184] on div "Loading... Third Level Seating Loading... Grass Loungers Loading... Pool Lounge…" at bounding box center [217, 219] width 435 height 388
drag, startPoint x: 161, startPoint y: 139, endPoint x: 340, endPoint y: 127, distance: 179.9
click at [341, 129] on div "Loading... Third Level Seating Loading... Grass Loungers Loading... Pool Lounge…" at bounding box center [217, 219] width 435 height 388
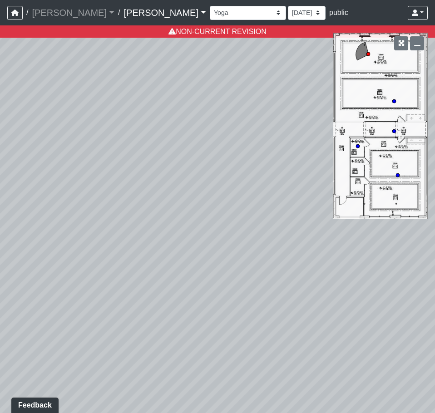
drag, startPoint x: 132, startPoint y: 119, endPoint x: 290, endPoint y: 117, distance: 158.6
click at [338, 121] on div "Loading... Third Level Seating Loading... Grass Loungers Loading... Pool Lounge…" at bounding box center [217, 219] width 435 height 388
drag, startPoint x: 140, startPoint y: 120, endPoint x: 327, endPoint y: 140, distance: 187.8
click at [326, 140] on div "Loading... Third Level Seating Loading... Grass Loungers Loading... Pool Lounge…" at bounding box center [217, 219] width 435 height 388
drag, startPoint x: 229, startPoint y: 132, endPoint x: 225, endPoint y: 136, distance: 5.8
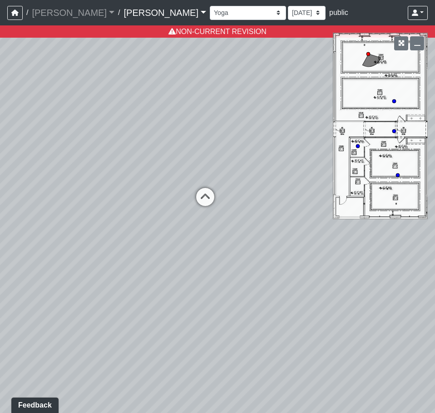
click at [225, 136] on div "Loading... Third Level Seating Loading... Grass Loungers Loading... Pool Lounge…" at bounding box center [217, 219] width 435 height 388
click at [288, 9] on select "[DATE] [DATE] [DATE] [DATE] [DATE] [DATE] [DATE] [DATE] [DATE] [DATE] [DATE] [D…" at bounding box center [307, 13] width 38 height 14
select select "qfWhQixSdTZmpC6SjZnA62"
click at [288, 6] on select "[DATE] [DATE] [DATE] [DATE] [DATE] [DATE] [DATE] [DATE] [DATE] [DATE] [DATE] [D…" at bounding box center [307, 13] width 38 height 14
select select "ikZjaEMevGAHK9HDJXZvH1"
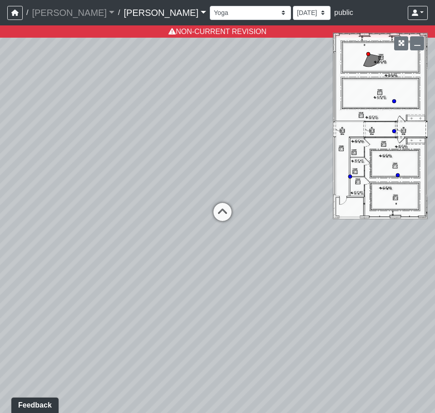
drag, startPoint x: 175, startPoint y: 132, endPoint x: 205, endPoint y: 128, distance: 30.3
click at [205, 128] on div "Loading... Third Level Seating Loading... Grass Loungers Loading... Pool Lounge…" at bounding box center [217, 219] width 435 height 388
click at [293, 18] on select "[DATE] [DATE] [DATE] [DATE] [DATE] [DATE] [DATE] [DATE] [DATE] [DATE] [DATE] [D…" at bounding box center [312, 13] width 38 height 14
select select "8P19BG9owFFAV9qf7iPcrE"
click at [293, 6] on select "[DATE] [DATE] [DATE] [DATE] [DATE] [DATE] [DATE] [DATE] [DATE] [DATE] [DATE] [D…" at bounding box center [312, 13] width 38 height 14
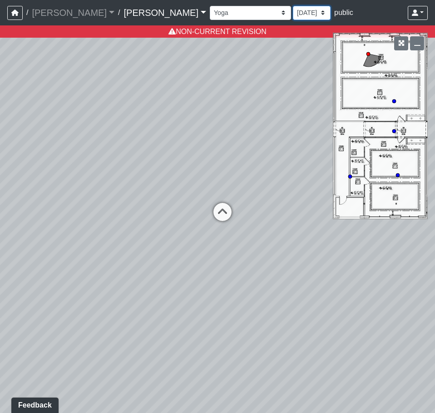
select select "ikZjaEMevGAHK9HDJXZvH1"
drag, startPoint x: 232, startPoint y: 121, endPoint x: 147, endPoint y: 120, distance: 85.0
click at [140, 121] on div "Loading... Third Level Seating Loading... Grass Loungers Loading... Pool Lounge…" at bounding box center [217, 219] width 435 height 388
drag, startPoint x: 220, startPoint y: 120, endPoint x: 123, endPoint y: 160, distance: 105.6
click at [123, 161] on div "Loading... Third Level Seating Loading... Grass Loungers Loading... Pool Lounge…" at bounding box center [217, 219] width 435 height 388
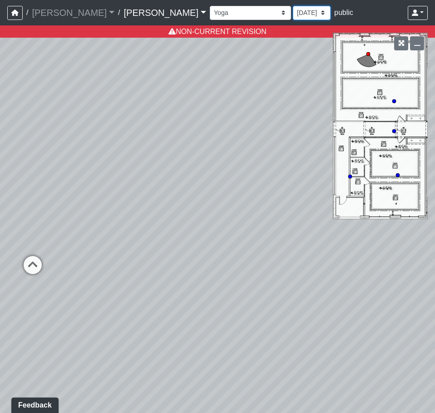
drag, startPoint x: 217, startPoint y: 10, endPoint x: 219, endPoint y: 18, distance: 7.5
click at [293, 10] on select "[DATE] [DATE] [DATE] [DATE] [DATE] [DATE] [DATE] [DATE] [DATE] [DATE] [DATE] [D…" at bounding box center [312, 13] width 38 height 14
select select "m2Gt1m4hfd3HTjbvpTJMTo"
click at [293, 6] on select "[DATE] [DATE] [DATE] [DATE] [DATE] [DATE] [DATE] [DATE] [DATE] [DATE] [DATE] [D…" at bounding box center [312, 13] width 38 height 14
select select "ikZjaEMevGAHK9HDJXZvH1"
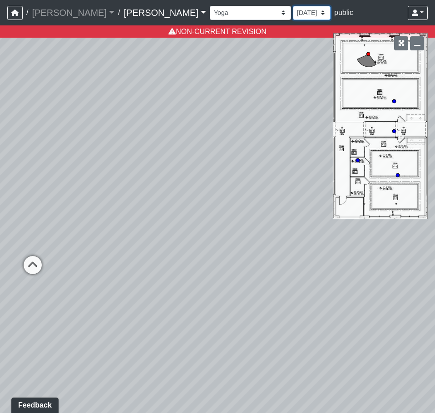
click at [293, 9] on select "[DATE] [DATE] [DATE] [DATE] [DATE] [DATE] [DATE] [DATE] [DATE] [DATE] [DATE] [D…" at bounding box center [312, 13] width 38 height 14
select select "o5fsmkdzJQbEKMgrV2H4oD"
click at [293, 6] on select "[DATE] [DATE] [DATE] [DATE] [DATE] [DATE] [DATE] [DATE] [DATE] [DATE] [DATE] [D…" at bounding box center [312, 13] width 38 height 14
select select "ikZjaEMevGAHK9HDJXZvH1"
click at [165, 168] on div "Loading... Third Level Seating Loading... Grass Loungers Loading... Pool Lounge…" at bounding box center [217, 219] width 435 height 388
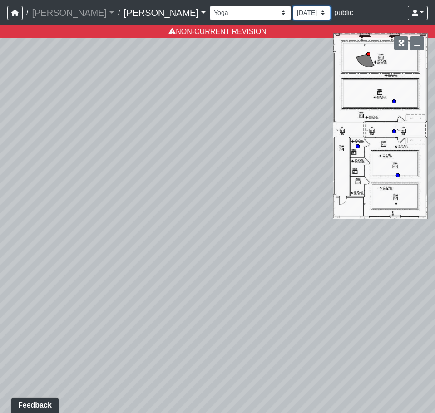
click at [293, 12] on select "[DATE] [DATE] [DATE] [DATE] [DATE] [DATE] [DATE] [DATE] [DATE] [DATE] [DATE] [D…" at bounding box center [312, 13] width 38 height 14
select select "ssp8cjuC4tQpCjrZmC3Qer"
click at [293, 6] on select "[DATE] [DATE] [DATE] [DATE] [DATE] [DATE] [DATE] [DATE] [DATE] [DATE] [DATE] [D…" at bounding box center [312, 13] width 38 height 14
select select "ikZjaEMevGAHK9HDJXZvH1"
drag, startPoint x: 148, startPoint y: 163, endPoint x: 262, endPoint y: 139, distance: 117.0
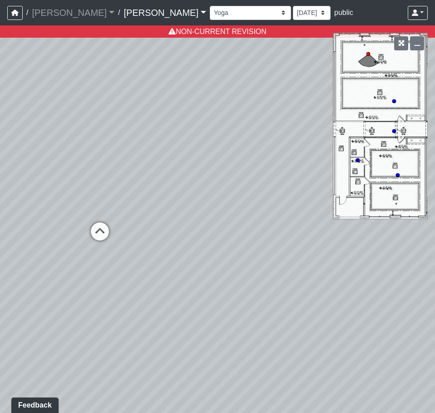
click at [262, 139] on div "Loading... Third Level Seating Loading... Grass Loungers Loading... Pool Lounge…" at bounding box center [217, 219] width 435 height 388
click at [293, 15] on select "[DATE] [DATE] [DATE] [DATE] [DATE] [DATE] [DATE] [DATE] [DATE] [DATE] [DATE] [D…" at bounding box center [312, 13] width 38 height 14
select select "tK4pnBmCC5n574PfbGEQGK"
click at [293, 6] on select "[DATE] [DATE] [DATE] [DATE] [DATE] [DATE] [DATE] [DATE] [DATE] [DATE] [DATE] [D…" at bounding box center [312, 13] width 38 height 14
select select "ikZjaEMevGAHK9HDJXZvH1"
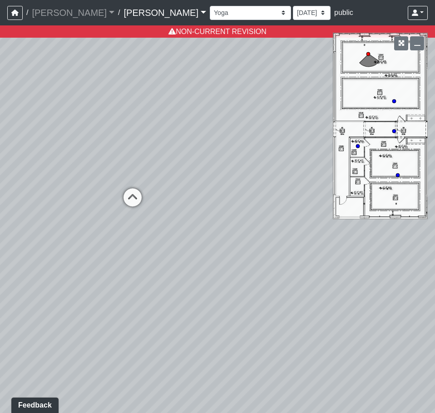
drag, startPoint x: 193, startPoint y: 189, endPoint x: 246, endPoint y: 164, distance: 58.7
click at [246, 164] on div "Loading... Third Level Seating Loading... Grass Loungers Loading... Pool Lounge…" at bounding box center [217, 219] width 435 height 388
drag, startPoint x: 230, startPoint y: 13, endPoint x: 231, endPoint y: 19, distance: 5.5
click at [293, 13] on select "[DATE] [DATE] [DATE] [DATE] [DATE] [DATE] [DATE] [DATE] [DATE] [DATE] [DATE] [D…" at bounding box center [312, 13] width 38 height 14
select select "fGbs4FQaG937tyAXsVQmtV"
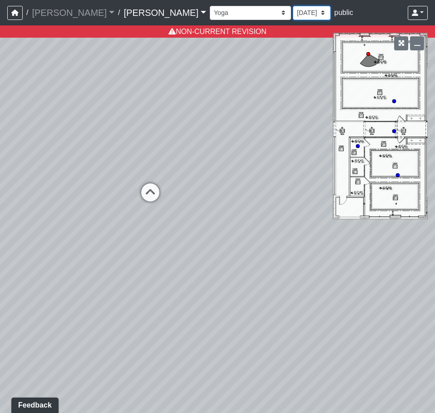
click at [293, 6] on select "[DATE] [DATE] [DATE] [DATE] [DATE] [DATE] [DATE] [DATE] [DATE] [DATE] [DATE] [D…" at bounding box center [312, 13] width 38 height 14
select select "ikZjaEMevGAHK9HDJXZvH1"
drag, startPoint x: 216, startPoint y: 121, endPoint x: 231, endPoint y: 96, distance: 29.5
click at [232, 98] on div "Loading... Third Level Seating Loading... Grass Loungers Loading... Pool Lounge…" at bounding box center [217, 219] width 435 height 388
click at [288, 11] on select "[DATE] [DATE] [DATE] [DATE] [DATE] [DATE] [DATE] [DATE] [DATE] [DATE] [DATE] [D…" at bounding box center [307, 13] width 38 height 14
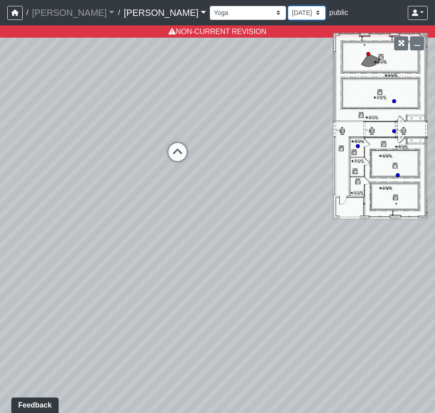
select select "q6DoeUBoCbce8TpjfYrEjV"
click at [288, 6] on select "[DATE] [DATE] [DATE] [DATE] [DATE] [DATE] [DATE] [DATE] [DATE] [DATE] [DATE] [D…" at bounding box center [307, 13] width 38 height 14
select select "ikZjaEMevGAHK9HDJXZvH1"
click at [293, 17] on select "[DATE] [DATE] [DATE] [DATE] [DATE] [DATE] [DATE] [DATE] [DATE] [DATE] [DATE] [D…" at bounding box center [312, 13] width 38 height 14
select select "kngZRxsoVcq5cpSD645U9i"
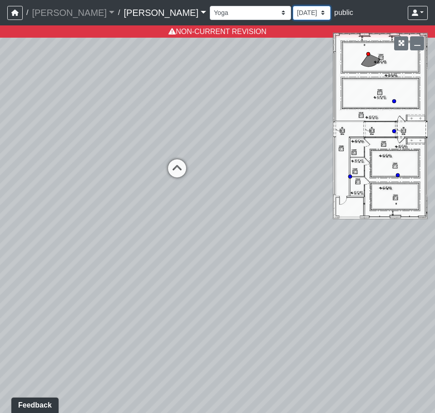
click at [293, 6] on select "[DATE] [DATE] [DATE] [DATE] [DATE] [DATE] [DATE] [DATE] [DATE] [DATE] [DATE] [D…" at bounding box center [312, 13] width 38 height 14
select select "ikZjaEMevGAHK9HDJXZvH1"
click at [223, 21] on div "Conference Room Conference Room 2 Counter Entrance Pod Pod 2 Pod Entry Carriage…" at bounding box center [319, 13] width 218 height 18
click at [293, 17] on select "[DATE] [DATE] [DATE] [DATE] [DATE] [DATE] [DATE] [DATE] [DATE] [DATE] [DATE] [D…" at bounding box center [312, 13] width 38 height 14
select select "qfWhQixSdTZmpC6SjZnA62"
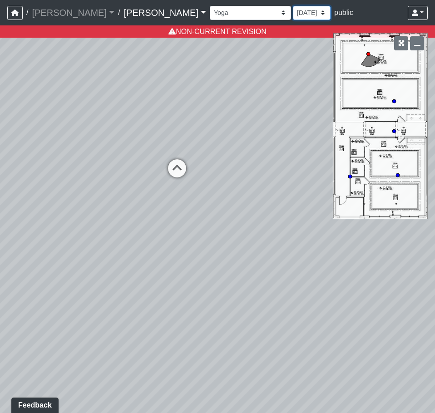
click at [293, 6] on select "[DATE] [DATE] [DATE] [DATE] [DATE] [DATE] [DATE] [DATE] [DATE] [DATE] [DATE] [D…" at bounding box center [312, 13] width 38 height 14
select select "ikZjaEMevGAHK9HDJXZvH1"
click at [288, 78] on div "Loading... Third Level Seating Loading... Grass Loungers Loading... Pool Lounge…" at bounding box center [217, 219] width 435 height 388
click at [174, 174] on div "Loading... Third Level Seating Loading... Grass Loungers Loading... Pool Lounge…" at bounding box center [217, 219] width 435 height 388
click at [147, 157] on div "Loading... Third Level Seating Loading... Grass Loungers Loading... Pool Lounge…" at bounding box center [217, 219] width 435 height 388
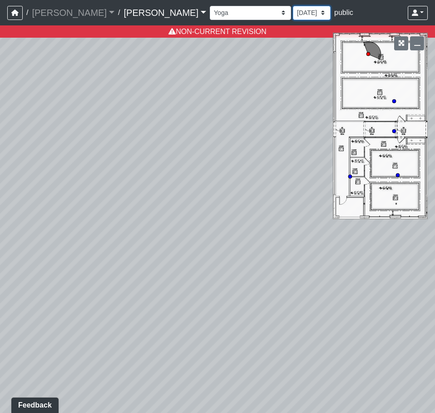
click at [293, 13] on select "[DATE] [DATE] [DATE] [DATE] [DATE] [DATE] [DATE] [DATE] [DATE] [DATE] [DATE] [D…" at bounding box center [312, 13] width 38 height 14
select select "dQ1XRnfn3V8MigKwXm67ie"
click at [293, 6] on select "[DATE] [DATE] [DATE] [DATE] [DATE] [DATE] [DATE] [DATE] [DATE] [DATE] [DATE] [D…" at bounding box center [312, 13] width 38 height 14
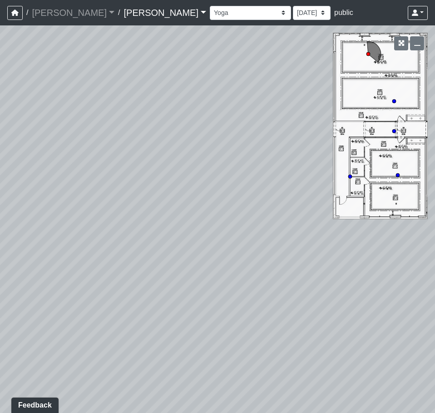
click at [169, 145] on div "Loading... Third Level Seating Loading... Grass Loungers Loading... Pool Lounge…" at bounding box center [217, 219] width 435 height 388
click at [185, 156] on div "Loading... Third Level Seating Loading... Grass Loungers Loading... Pool Lounge…" at bounding box center [217, 219] width 435 height 388
click at [138, 151] on div "Loading... Third Level Seating Loading... Grass Loungers Loading... Pool Lounge…" at bounding box center [217, 219] width 435 height 388
click at [181, 167] on div "Loading... Third Level Seating Loading... Grass Loungers Loading... Pool Lounge…" at bounding box center [217, 219] width 435 height 388
click at [147, 133] on div "Loading... Third Level Seating Loading... Grass Loungers Loading... Pool Lounge…" at bounding box center [217, 219] width 435 height 388
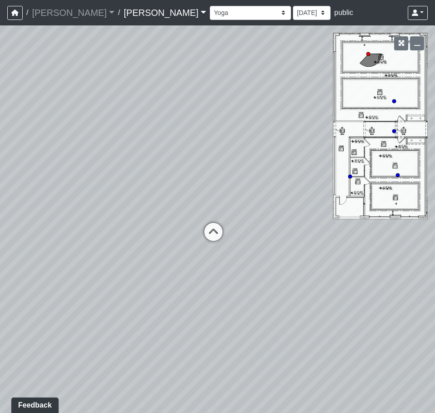
click at [148, 81] on div "Loading... Third Level Seating Loading... Grass Loungers Loading... Pool Lounge…" at bounding box center [217, 219] width 435 height 388
click at [293, 14] on select "[DATE] [DATE] [DATE] [DATE] [DATE] [DATE] [DATE] [DATE] [DATE] [DATE] [DATE] [D…" at bounding box center [312, 13] width 38 height 14
click at [293, 6] on select "[DATE] [DATE] [DATE] [DATE] [DATE] [DATE] [DATE] [DATE] [DATE] [DATE] [DATE] [D…" at bounding box center [312, 13] width 38 height 14
click at [129, 120] on div "Loading... Third Level Seating Loading... Grass Loungers Loading... Pool Lounge…" at bounding box center [217, 219] width 435 height 388
click at [106, 169] on div "Loading... Third Level Seating Loading... Grass Loungers Loading... Pool Lounge…" at bounding box center [217, 219] width 435 height 388
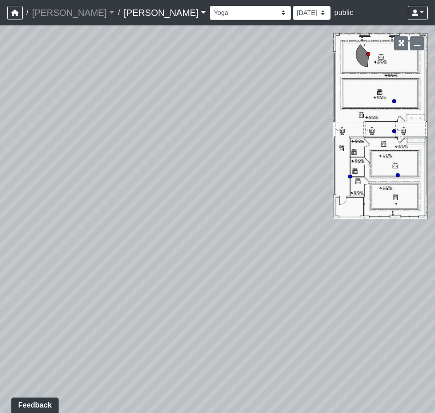
click at [31, 198] on div "Loading... Third Level Seating Loading... Grass Loungers Loading... Pool Lounge…" at bounding box center [217, 219] width 435 height 388
click at [75, 228] on div "Loading... Third Level Seating Loading... Grass Loungers Loading... Pool Lounge…" at bounding box center [217, 219] width 435 height 388
click at [40, 199] on div "Loading... Third Level Seating Loading... Grass Loungers Loading... Pool Lounge…" at bounding box center [217, 219] width 435 height 388
click at [96, 181] on div "Loading... Third Level Seating Loading... Grass Loungers Loading... Pool Lounge…" at bounding box center [217, 219] width 435 height 388
click at [245, 180] on div "Loading... Third Level Seating Loading... Grass Loungers Loading... Pool Lounge…" at bounding box center [217, 219] width 435 height 388
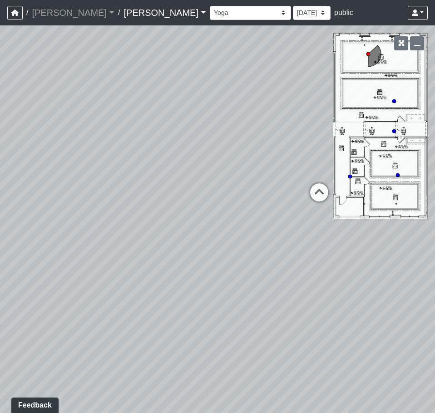
click at [179, 167] on div "Loading... Third Level Seating Loading... Grass Loungers Loading... Pool Lounge…" at bounding box center [217, 219] width 435 height 388
click at [254, 205] on div "Loading... Third Level Seating Loading... Grass Loungers Loading... Pool Lounge…" at bounding box center [217, 219] width 435 height 388
click at [316, 195] on icon at bounding box center [322, 202] width 27 height 27
click at [240, 174] on div "Loading... Third Level Seating Loading... Grass Loungers Loading... Pool Lounge…" at bounding box center [217, 219] width 435 height 388
click at [223, 189] on div "Loading... Third Level Seating Loading... Grass Loungers Loading... Pool Lounge…" at bounding box center [217, 219] width 435 height 388
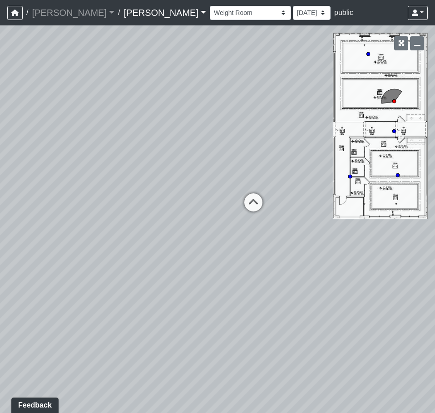
click at [121, 169] on div "Loading... Third Level Seating Loading... Grass Loungers Loading... Pool Lounge…" at bounding box center [217, 219] width 435 height 388
click at [91, 151] on div "Loading... Third Level Seating Loading... Grass Loungers Loading... Pool Lounge…" at bounding box center [217, 219] width 435 height 388
click at [166, 197] on icon at bounding box center [167, 199] width 27 height 27
select select "ikZjaEMevGAHK9HDJXZvH1"
click at [199, 189] on div "Loading... Third Level Seating Loading... Grass Loungers Loading... Pool Lounge…" at bounding box center [217, 219] width 435 height 388
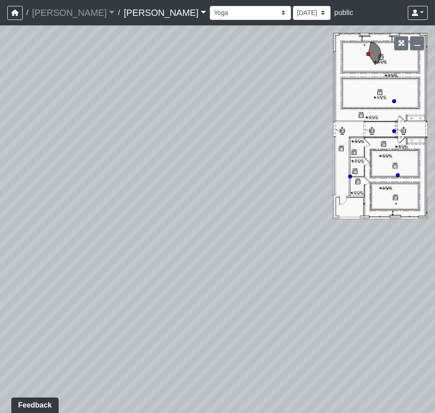
click at [0, 131] on html "/ [PERSON_NAME] [PERSON_NAME] Loading... / [PERSON_NAME] [PERSON_NAME] Loading.…" at bounding box center [217, 206] width 435 height 413
click at [153, 211] on div "Loading... Third Level Seating Loading... Grass Loungers Loading... Pool Lounge…" at bounding box center [217, 219] width 435 height 388
click at [224, 231] on div "Loading... Third Level Seating Loading... Grass Loungers Loading... Pool Lounge…" at bounding box center [217, 219] width 435 height 388
click at [261, 221] on div "Loading... Third Level Seating Loading... Grass Loungers Loading... Pool Lounge…" at bounding box center [217, 219] width 435 height 388
click at [36, 214] on div "Loading... Third Level Seating Loading... Grass Loungers Loading... Pool Lounge…" at bounding box center [217, 219] width 435 height 388
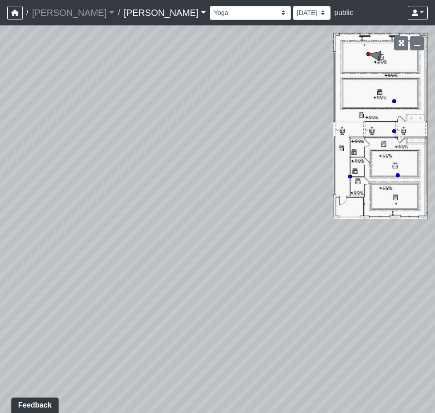
click at [216, 229] on div "Loading... Third Level Seating Loading... Grass Loungers Loading... Pool Lounge…" at bounding box center [217, 219] width 435 height 388
